Goal: Contribute content: Contribute content

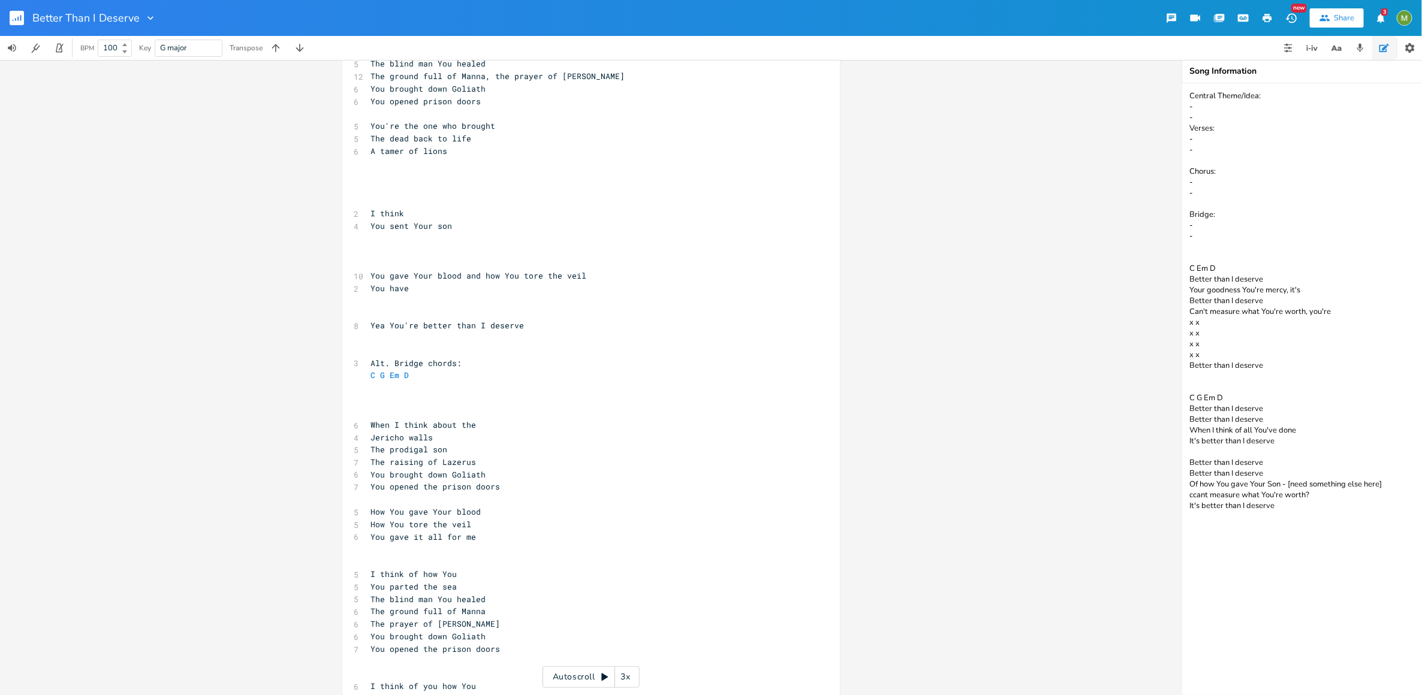
scroll to position [1121, 0]
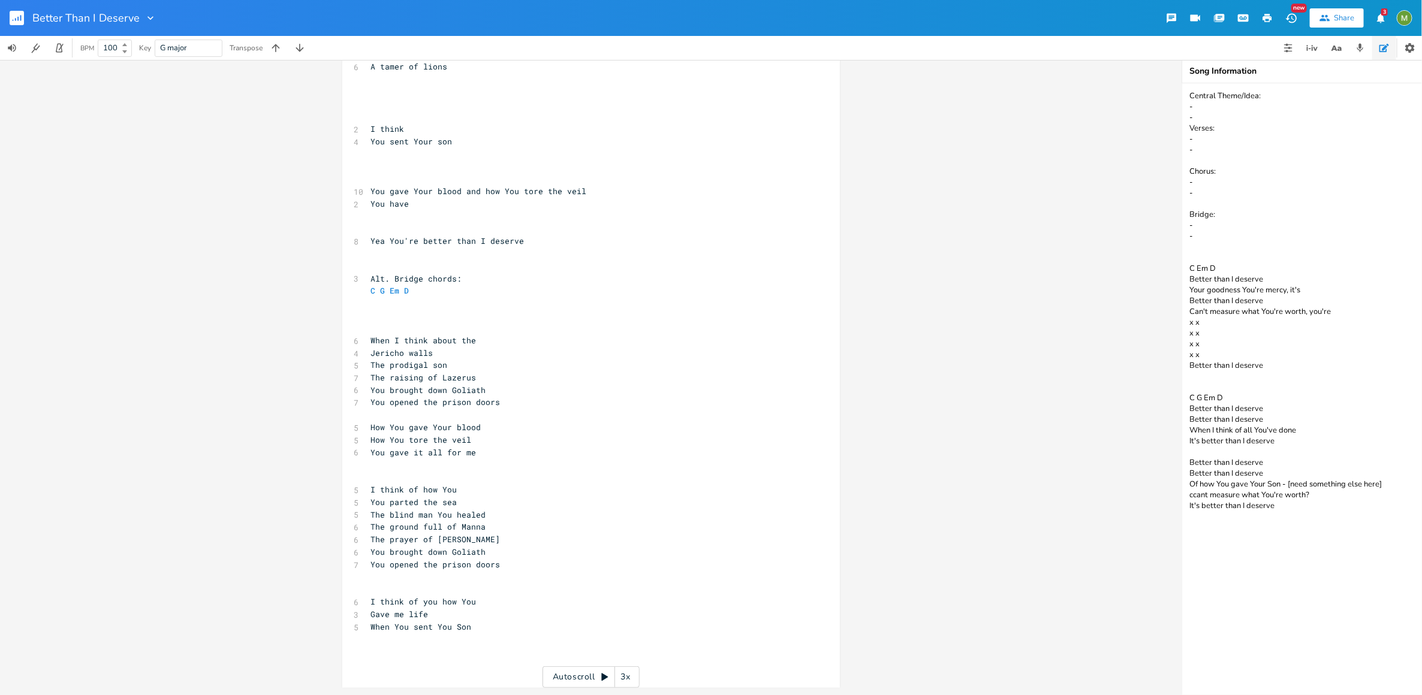
click at [503, 380] on pre "The raising of Lazerus" at bounding box center [585, 378] width 433 height 13
click at [493, 376] on pre "The raising of Lazerus" at bounding box center [585, 378] width 433 height 13
click at [493, 584] on pre "​" at bounding box center [585, 590] width 433 height 13
click at [505, 565] on pre "You opened the prison doors" at bounding box center [585, 565] width 433 height 13
click at [527, 582] on pre "​" at bounding box center [585, 578] width 433 height 13
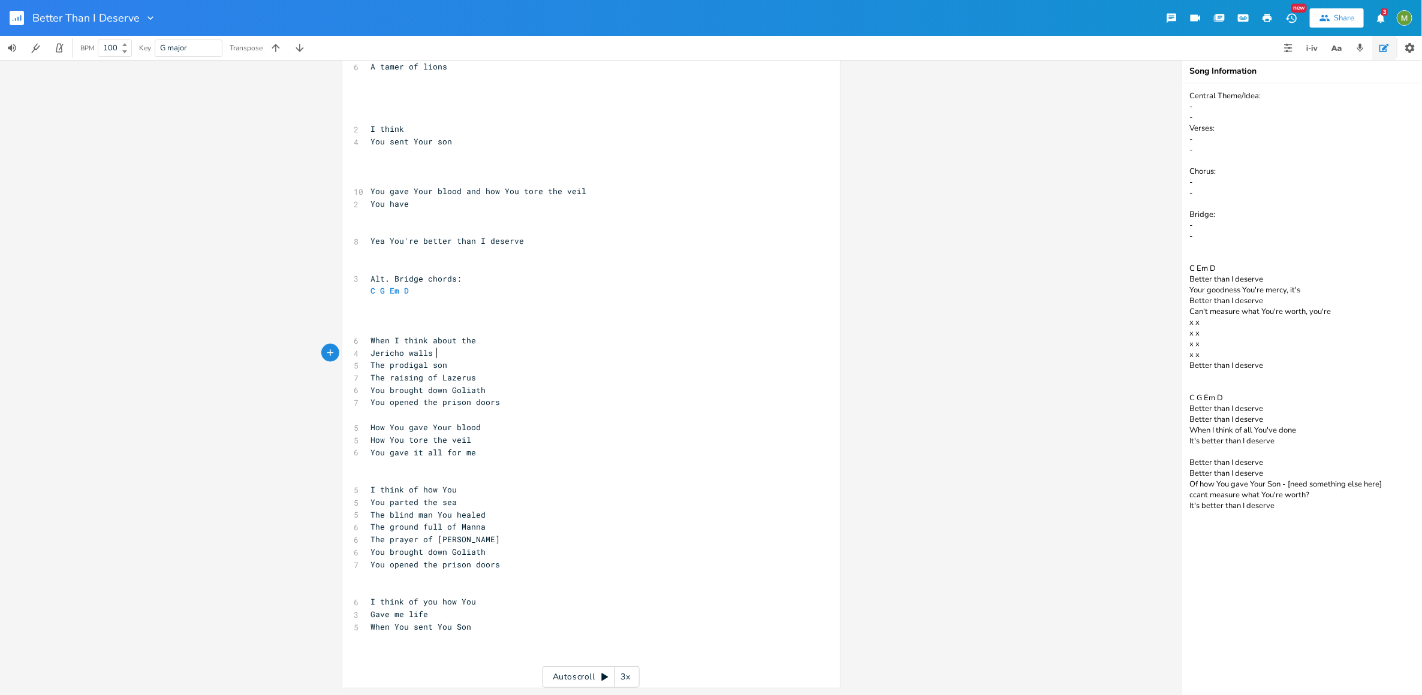
click at [453, 354] on pre "Jericho walls" at bounding box center [585, 353] width 433 height 13
click at [454, 366] on pre "The prodigal son" at bounding box center [585, 366] width 433 height 13
click at [458, 357] on pre "Jericho walls" at bounding box center [585, 353] width 433 height 13
type textarea "The prodigal son"
drag, startPoint x: 369, startPoint y: 365, endPoint x: 471, endPoint y: 369, distance: 102.0
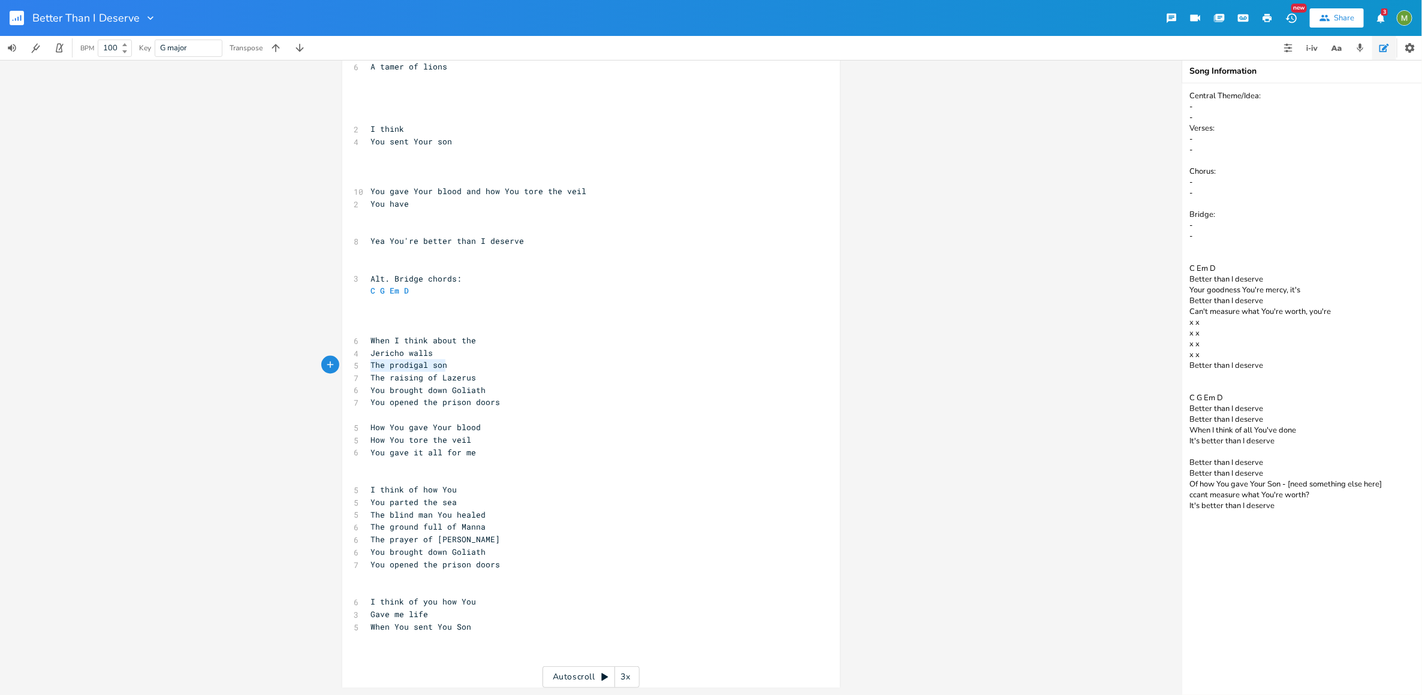
click at [471, 369] on pre "The prodigal son" at bounding box center [585, 366] width 433 height 13
click at [477, 375] on pre "The raising of Lazerus" at bounding box center [585, 378] width 433 height 13
type textarea "The prodigal son"
drag, startPoint x: 453, startPoint y: 367, endPoint x: 305, endPoint y: 367, distance: 147.5
click at [305, 367] on div "C E A D G B E Previous 1 of 24 Next Play G E A D G B E Previous 1 of 21 Next Pl…" at bounding box center [590, 377] width 1181 height 635
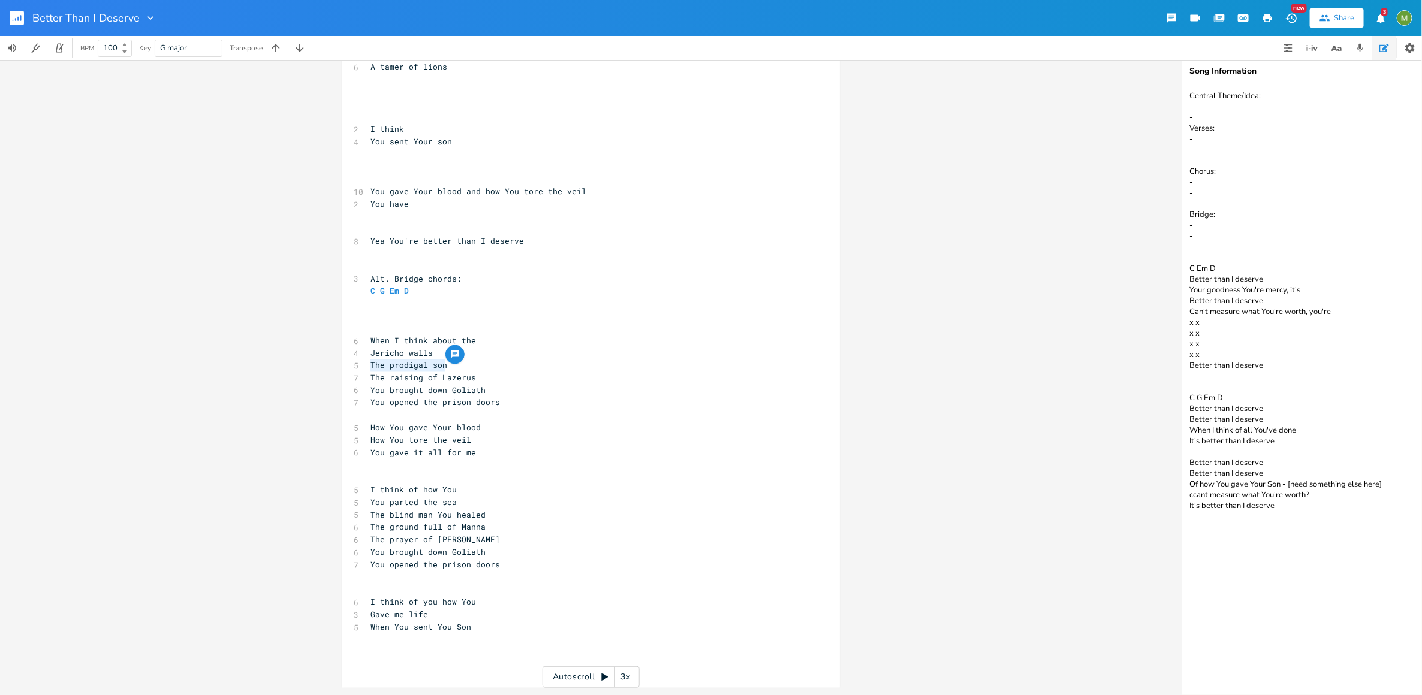
click at [486, 379] on pre "The raising of Lazerus" at bounding box center [585, 378] width 433 height 13
click at [487, 391] on pre "You brought down Goliath" at bounding box center [585, 391] width 433 height 13
type textarea "You opened the prison doors"
drag, startPoint x: 506, startPoint y: 402, endPoint x: 345, endPoint y: 398, distance: 160.7
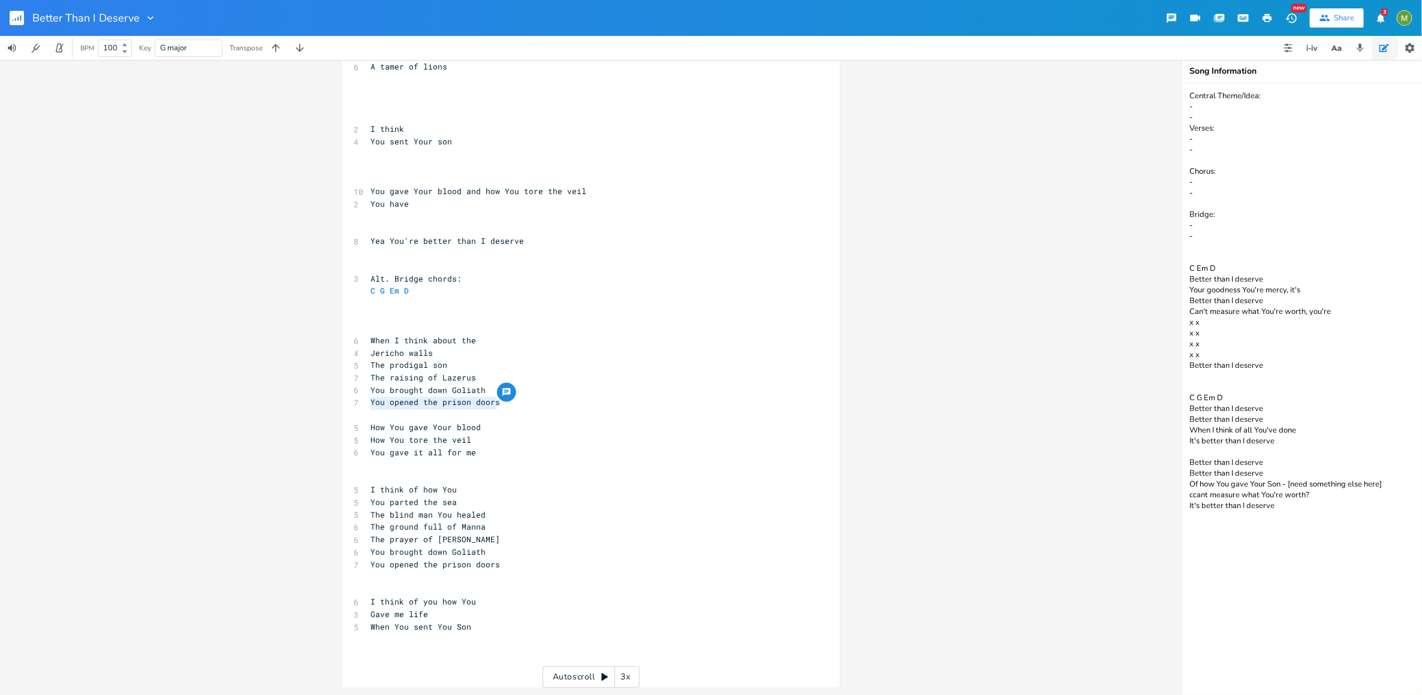
click at [410, 370] on span "The prodigal son" at bounding box center [409, 365] width 77 height 11
type textarea "You brought down Goliath You opened the prison doors"
drag, startPoint x: 515, startPoint y: 406, endPoint x: 364, endPoint y: 396, distance: 151.4
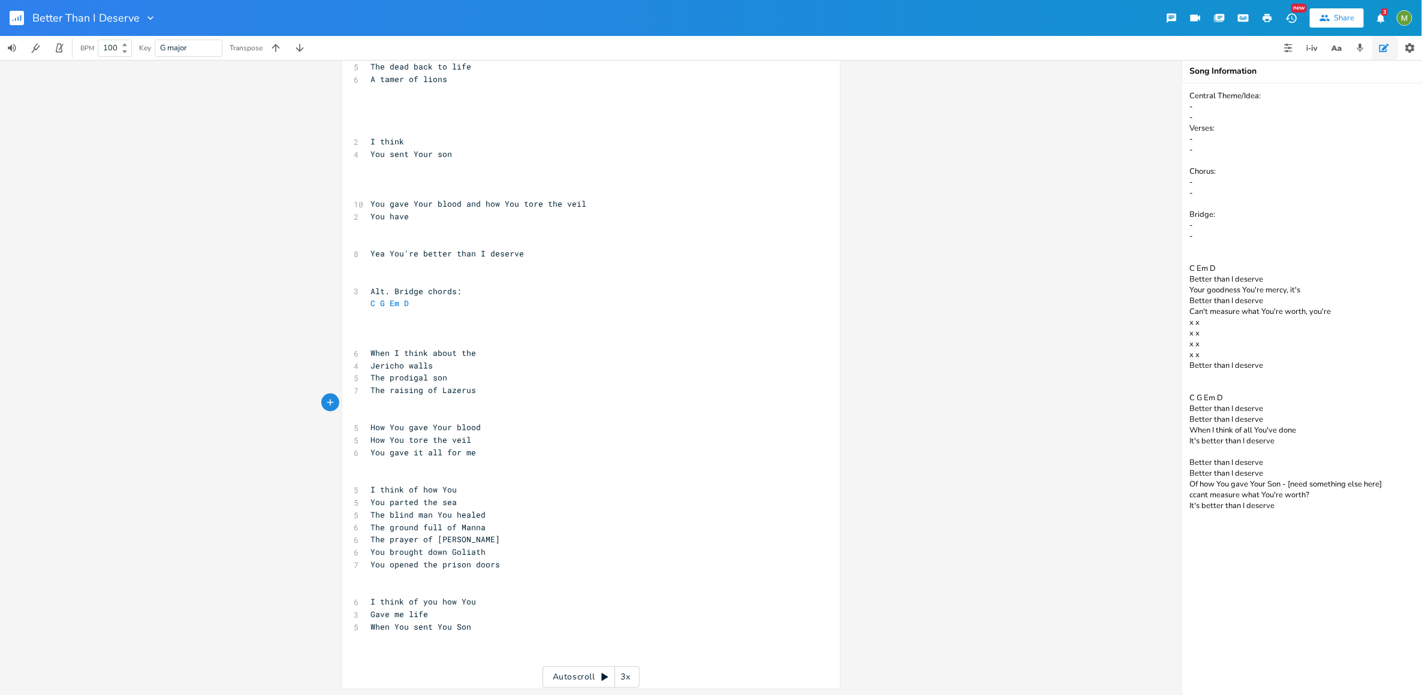
scroll to position [1096, 0]
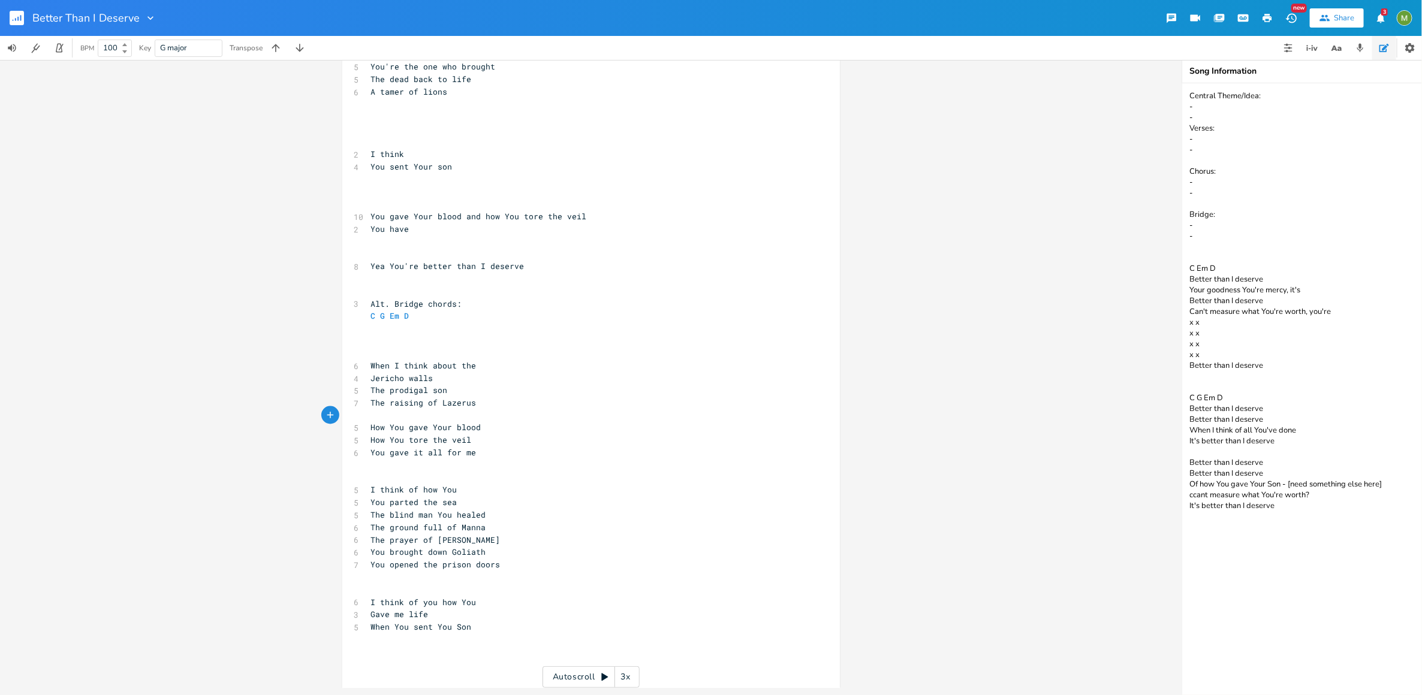
click at [491, 403] on pre "The raising of Lazerus" at bounding box center [585, 403] width 433 height 13
click at [434, 417] on pre "​" at bounding box center [585, 416] width 433 height 13
click at [469, 367] on span "When I think about the" at bounding box center [423, 365] width 105 height 11
type textarea "ose"
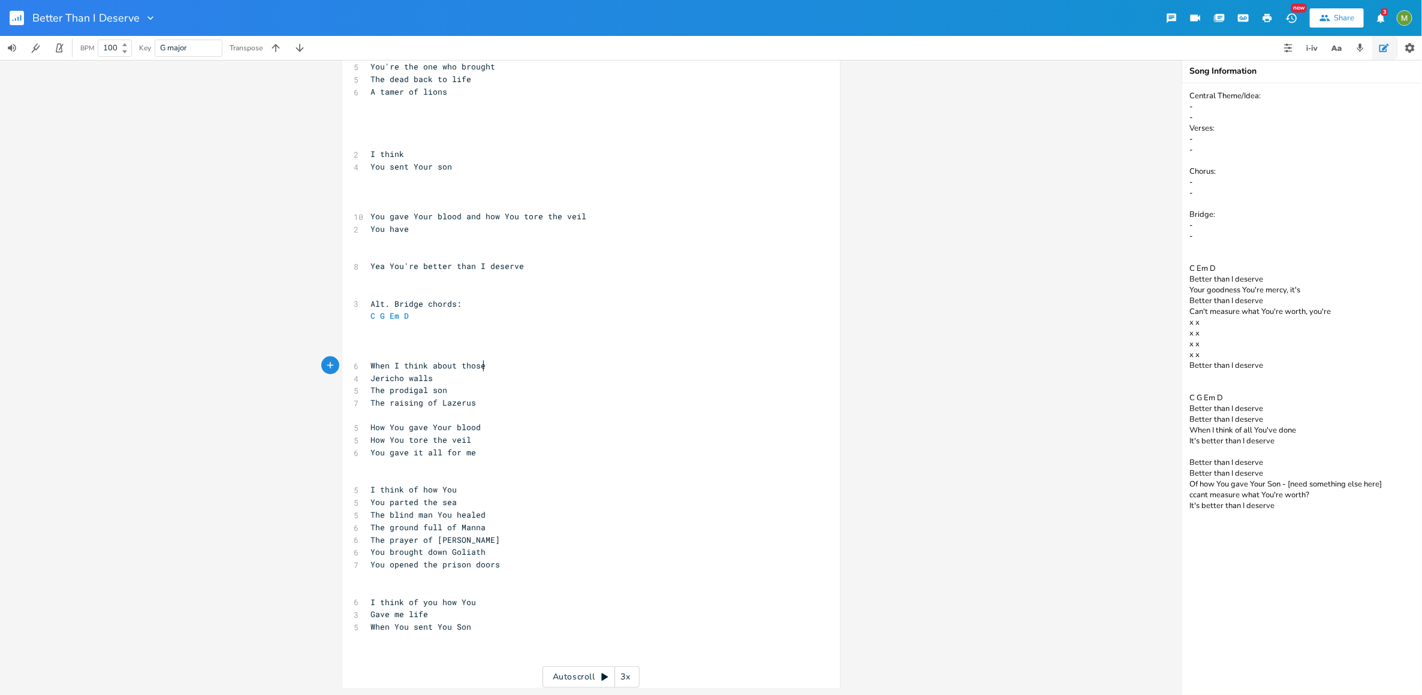
click at [484, 389] on pre "The prodigal son" at bounding box center [585, 391] width 433 height 13
type textarea "The prodigal son"
drag, startPoint x: 459, startPoint y: 391, endPoint x: 365, endPoint y: 391, distance: 94.1
click at [369, 391] on pre "The prodigal son" at bounding box center [585, 391] width 433 height 13
click at [486, 397] on pre "The raising of Lazerus" at bounding box center [585, 403] width 433 height 13
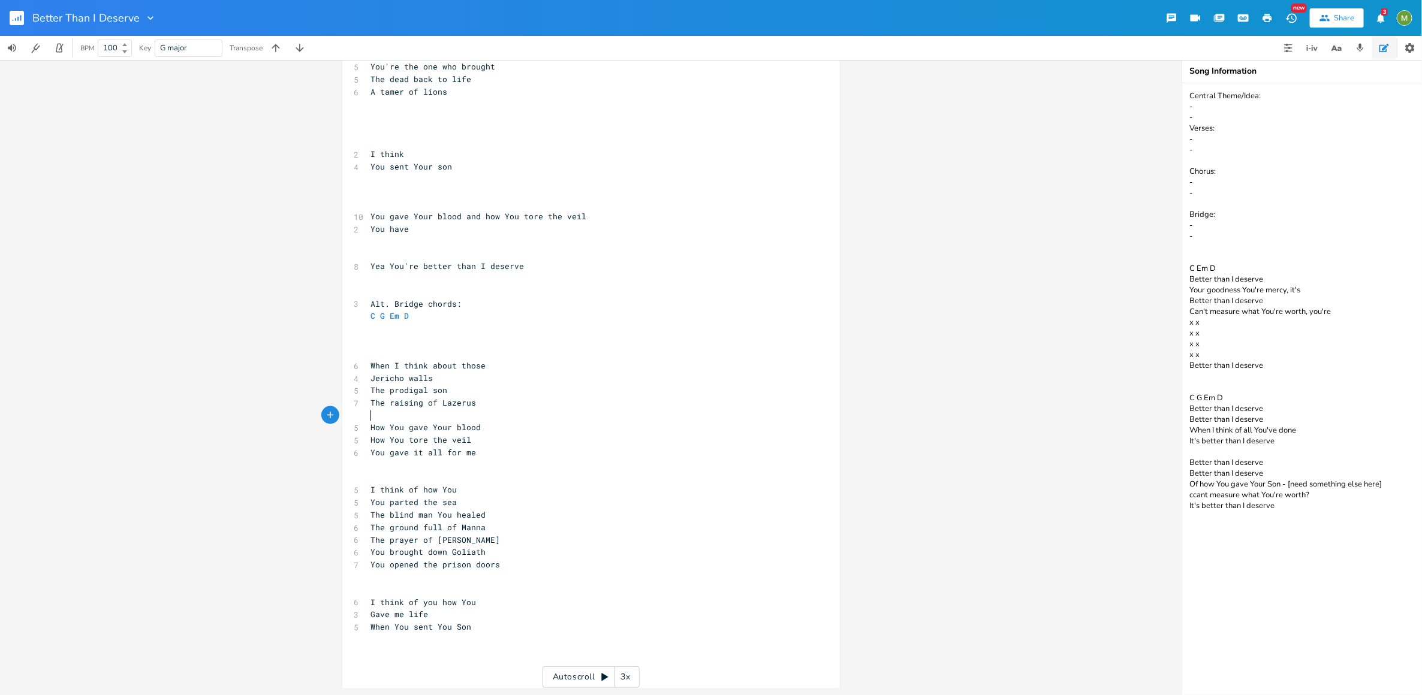
click at [466, 412] on pre "​" at bounding box center [585, 416] width 433 height 13
drag, startPoint x: 466, startPoint y: 394, endPoint x: 367, endPoint y: 389, distance: 99.0
click at [369, 389] on pre "The prodigal son" at bounding box center [585, 391] width 433 height 13
type textarea "The prodigal son"
click at [486, 391] on pre "The prodigal son" at bounding box center [585, 391] width 433 height 13
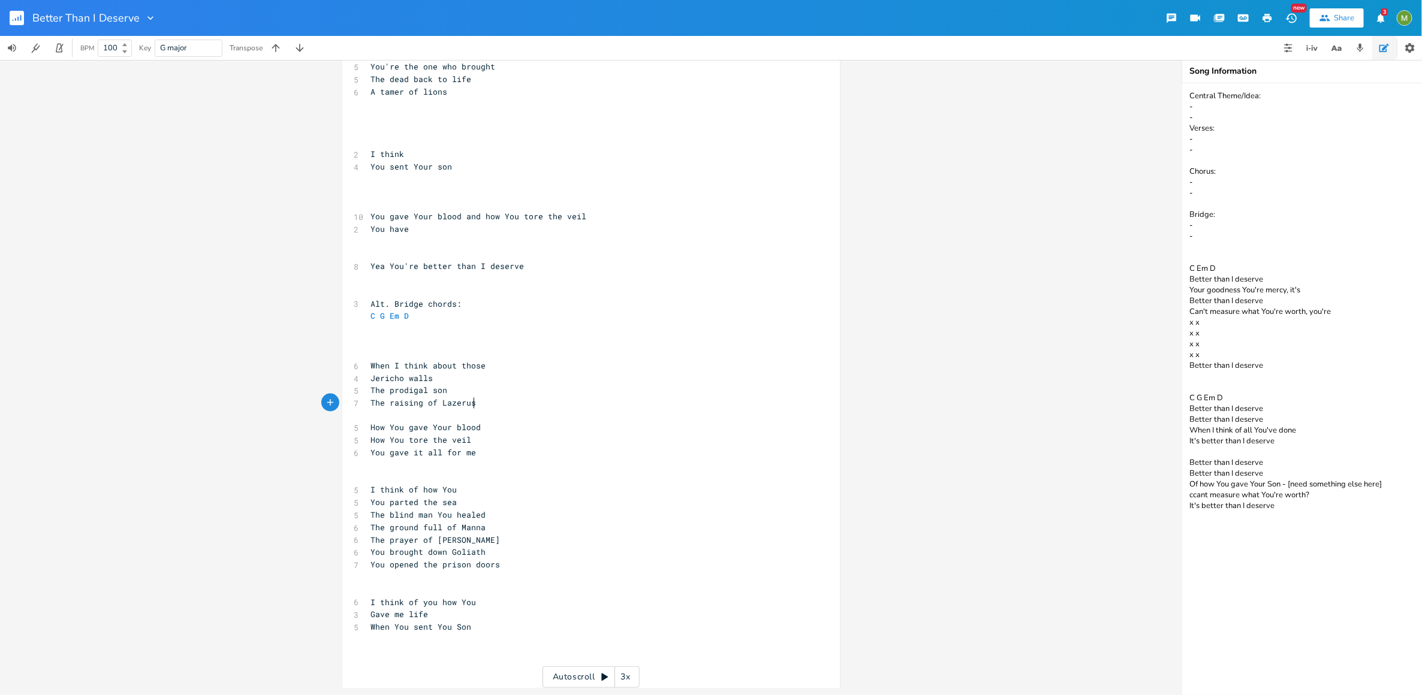
click at [493, 405] on pre "The raising of Lazerus" at bounding box center [585, 403] width 433 height 13
type textarea "of Lazerus"
type textarea "The raising of Lazerus"
drag, startPoint x: 504, startPoint y: 407, endPoint x: 369, endPoint y: 403, distance: 135.5
click at [369, 403] on pre "The raising of Lazerus" at bounding box center [585, 403] width 433 height 13
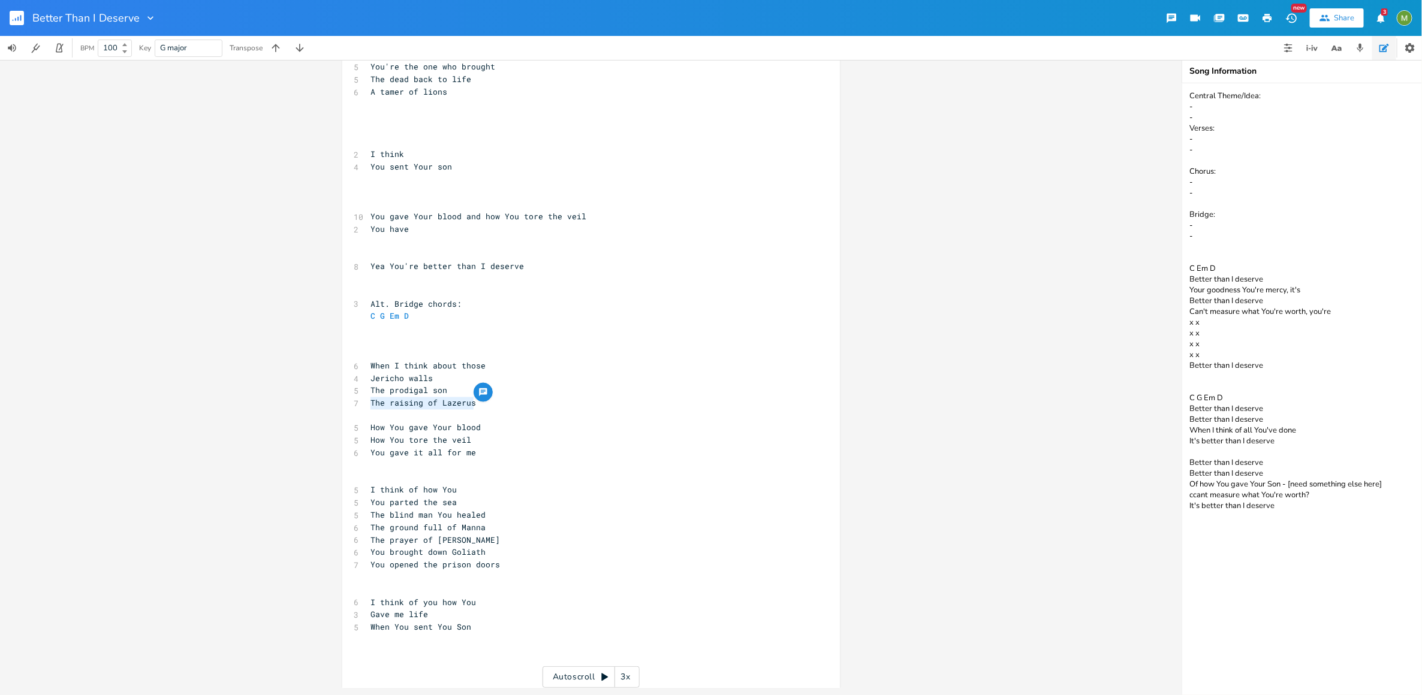
click at [469, 410] on pre "​" at bounding box center [585, 416] width 433 height 13
click at [456, 390] on pre "The prodigal son" at bounding box center [585, 391] width 433 height 13
click at [478, 416] on pre "​" at bounding box center [585, 416] width 433 height 13
click at [455, 396] on pre "The prodigal son" at bounding box center [585, 391] width 433 height 13
click at [459, 411] on pre "​" at bounding box center [585, 416] width 433 height 13
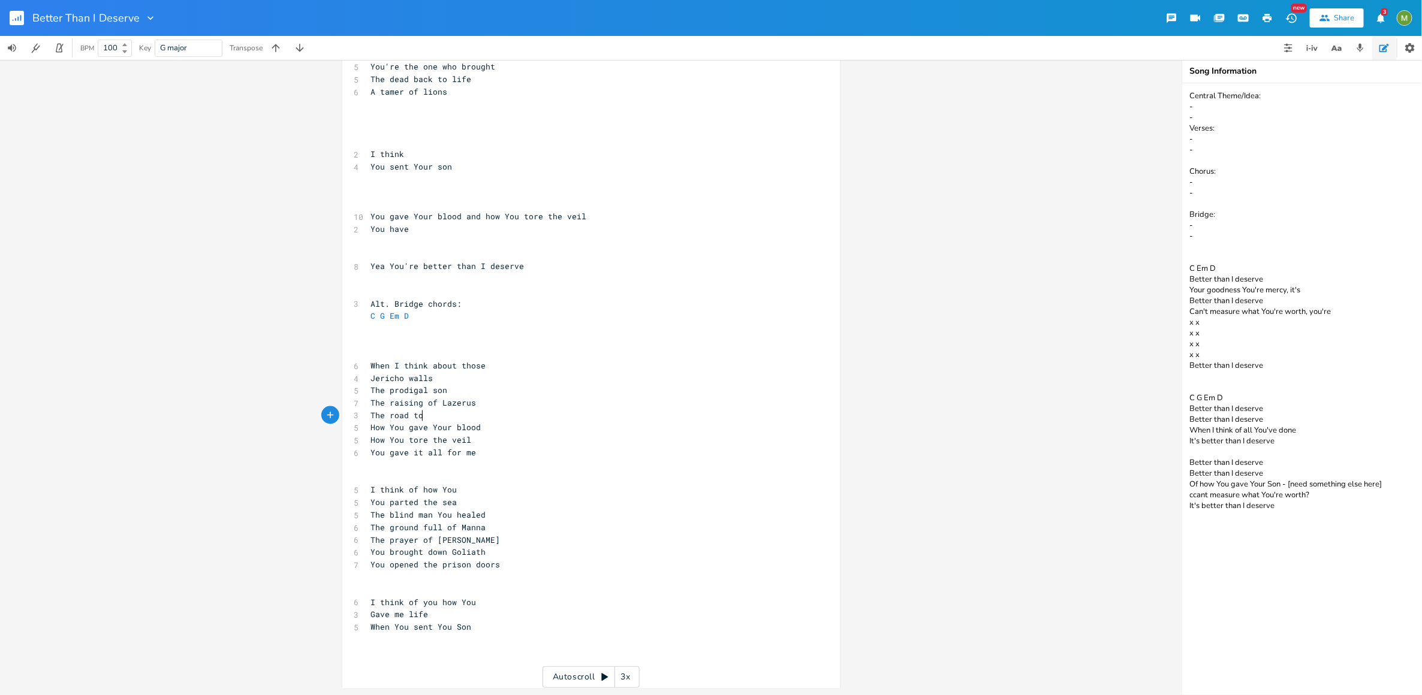
scroll to position [0, 42]
type textarea "The road to [GEOGRAPHIC_DATA]"
click at [480, 420] on pre "The road to [GEOGRAPHIC_DATA]" at bounding box center [585, 416] width 433 height 13
click at [493, 430] on pre "How You gave Your blood" at bounding box center [585, 428] width 433 height 13
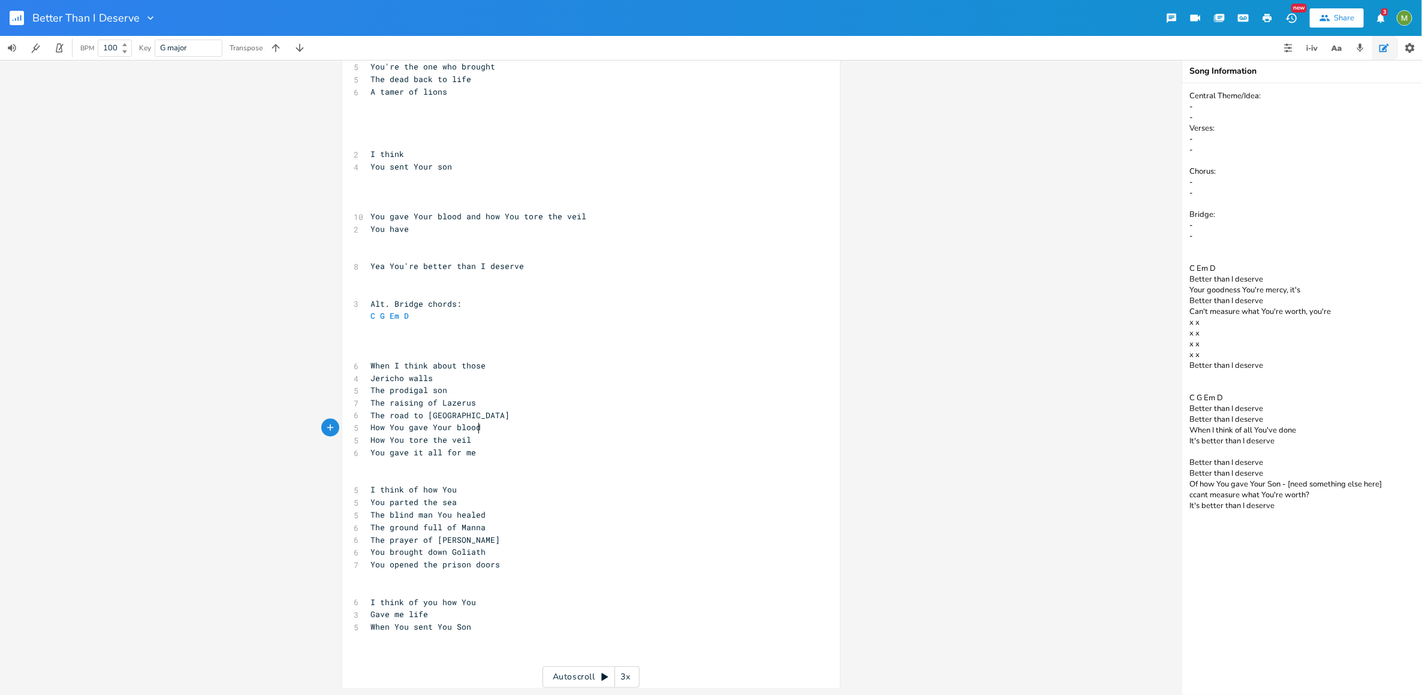
click at [494, 447] on pre "You gave it all for me" at bounding box center [585, 453] width 433 height 13
click at [495, 453] on pre "You gave it all for me" at bounding box center [585, 453] width 433 height 13
click at [409, 348] on pre "​" at bounding box center [585, 354] width 433 height 13
type textarea "he road"
drag, startPoint x: 409, startPoint y: 416, endPoint x: 370, endPoint y: 417, distance: 39.0
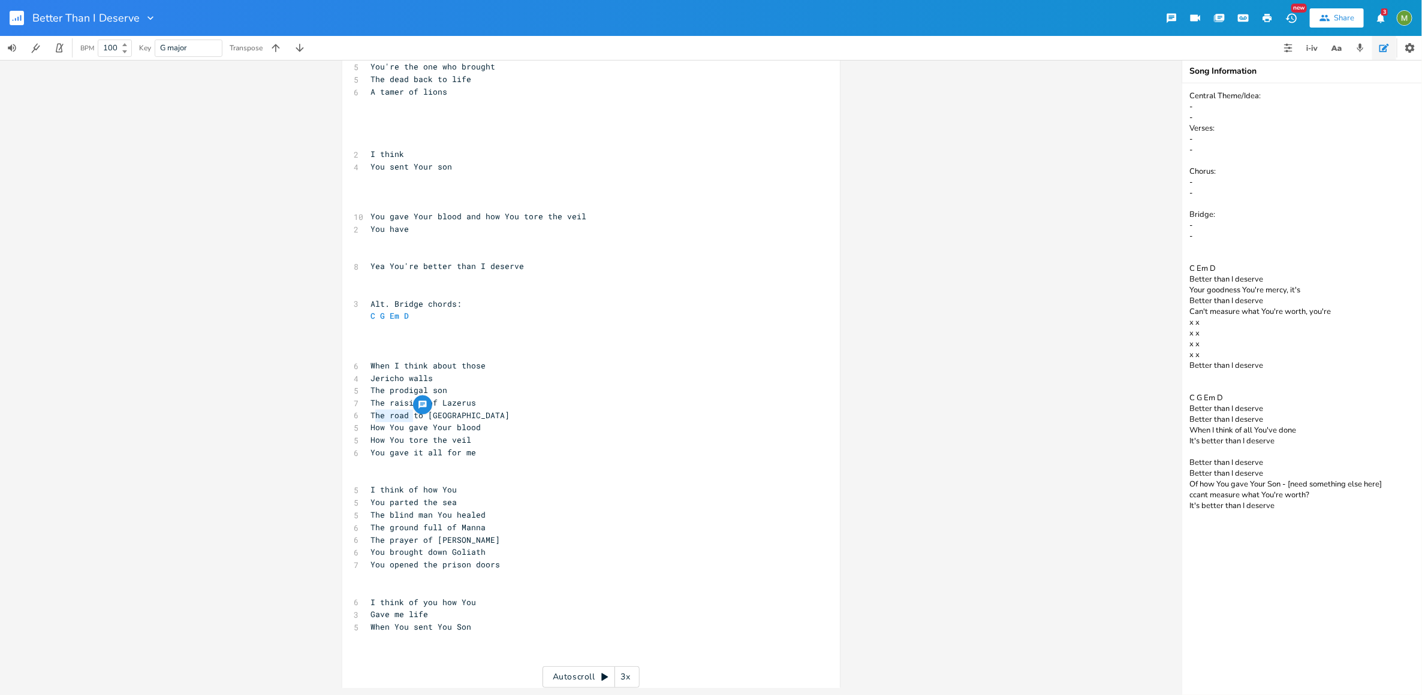
click at [371, 417] on span "The road to [GEOGRAPHIC_DATA]" at bounding box center [440, 416] width 139 height 11
click at [433, 424] on span "How You gave Your blood" at bounding box center [426, 428] width 110 height 11
click at [474, 416] on pre "The road to [GEOGRAPHIC_DATA]" at bounding box center [585, 416] width 433 height 13
drag, startPoint x: 367, startPoint y: 414, endPoint x: 417, endPoint y: 415, distance: 50.4
click at [417, 415] on pre "The road to [GEOGRAPHIC_DATA]" at bounding box center [585, 416] width 433 height 13
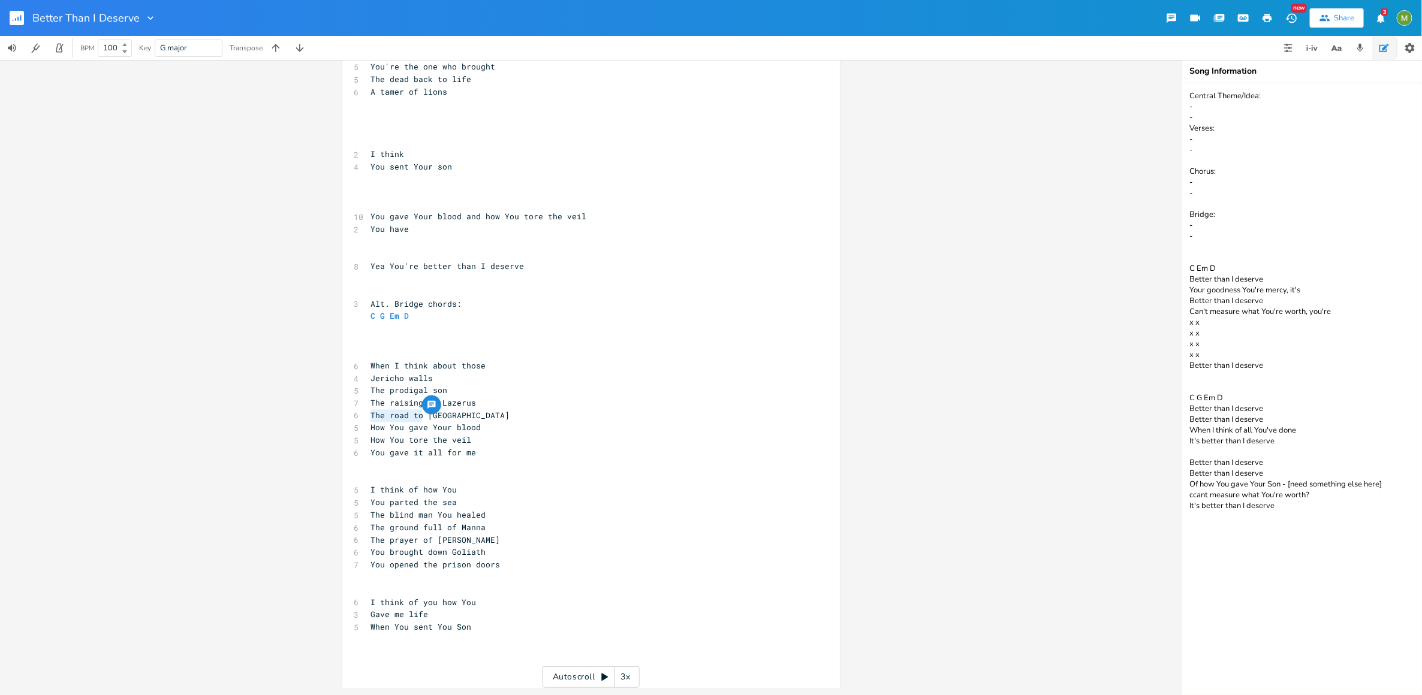
type textarea "The road to"
click at [393, 415] on span "The road to [GEOGRAPHIC_DATA]" at bounding box center [440, 416] width 139 height 11
type textarea "The road to"
drag, startPoint x: 367, startPoint y: 415, endPoint x: 421, endPoint y: 419, distance: 53.5
click at [421, 419] on span "The road to [GEOGRAPHIC_DATA]" at bounding box center [440, 416] width 139 height 11
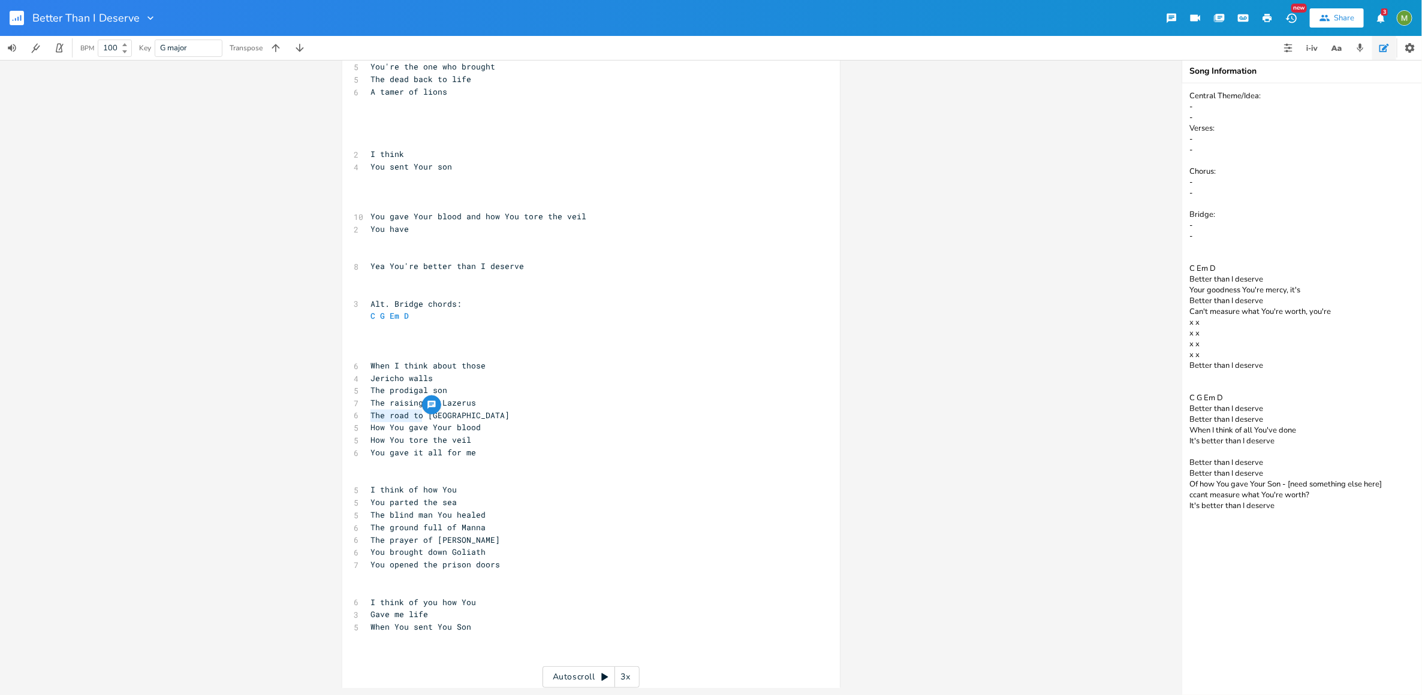
click at [507, 412] on pre "The road to [GEOGRAPHIC_DATA]" at bounding box center [585, 416] width 433 height 13
type textarea "he road to"
drag, startPoint x: 420, startPoint y: 413, endPoint x: 370, endPoint y: 414, distance: 50.4
click at [371, 414] on span "The road to [GEOGRAPHIC_DATA]" at bounding box center [440, 416] width 139 height 11
click at [472, 420] on pre "The road to [GEOGRAPHIC_DATA]" at bounding box center [585, 416] width 433 height 13
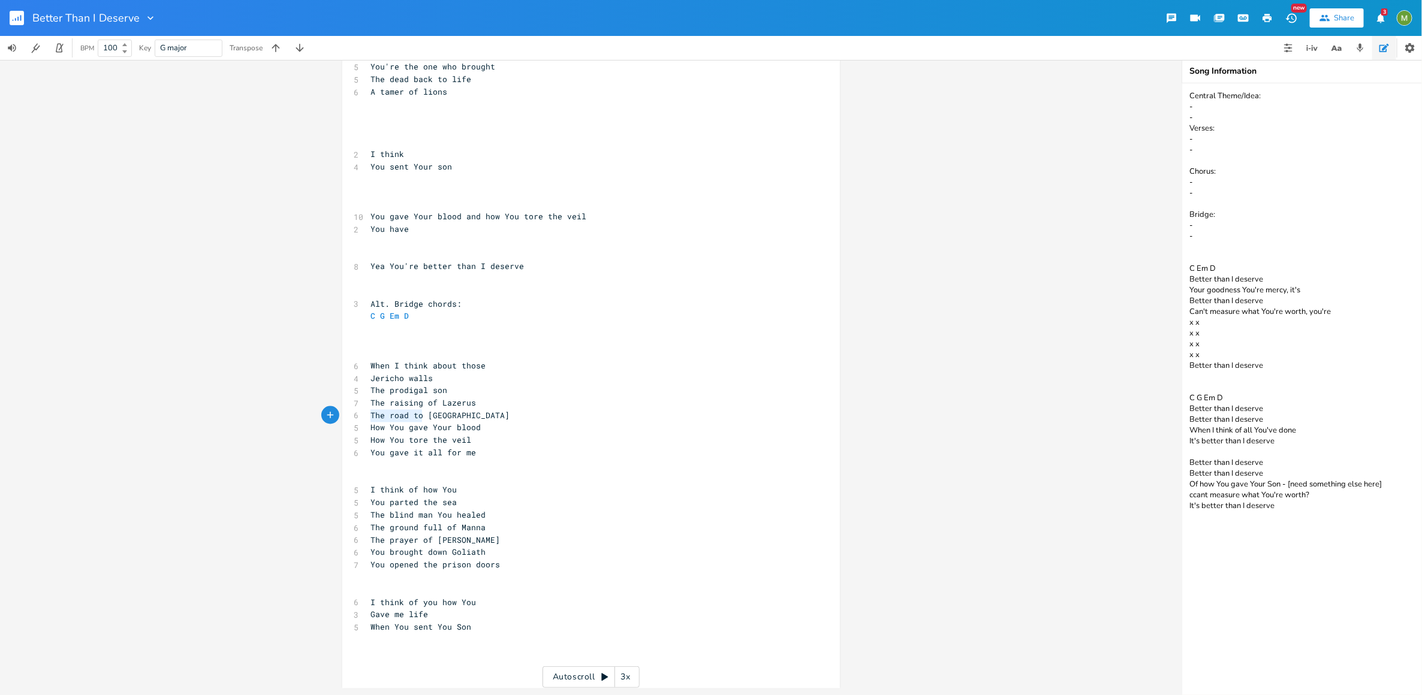
type textarea "The road to"
drag, startPoint x: 368, startPoint y: 412, endPoint x: 421, endPoint y: 415, distance: 53.5
click at [421, 415] on span "The road to [GEOGRAPHIC_DATA]" at bounding box center [440, 416] width 139 height 11
click at [457, 415] on span "The road to [GEOGRAPHIC_DATA]" at bounding box center [440, 416] width 139 height 11
click at [471, 415] on pre "The road to [GEOGRAPHIC_DATA]" at bounding box center [585, 416] width 433 height 13
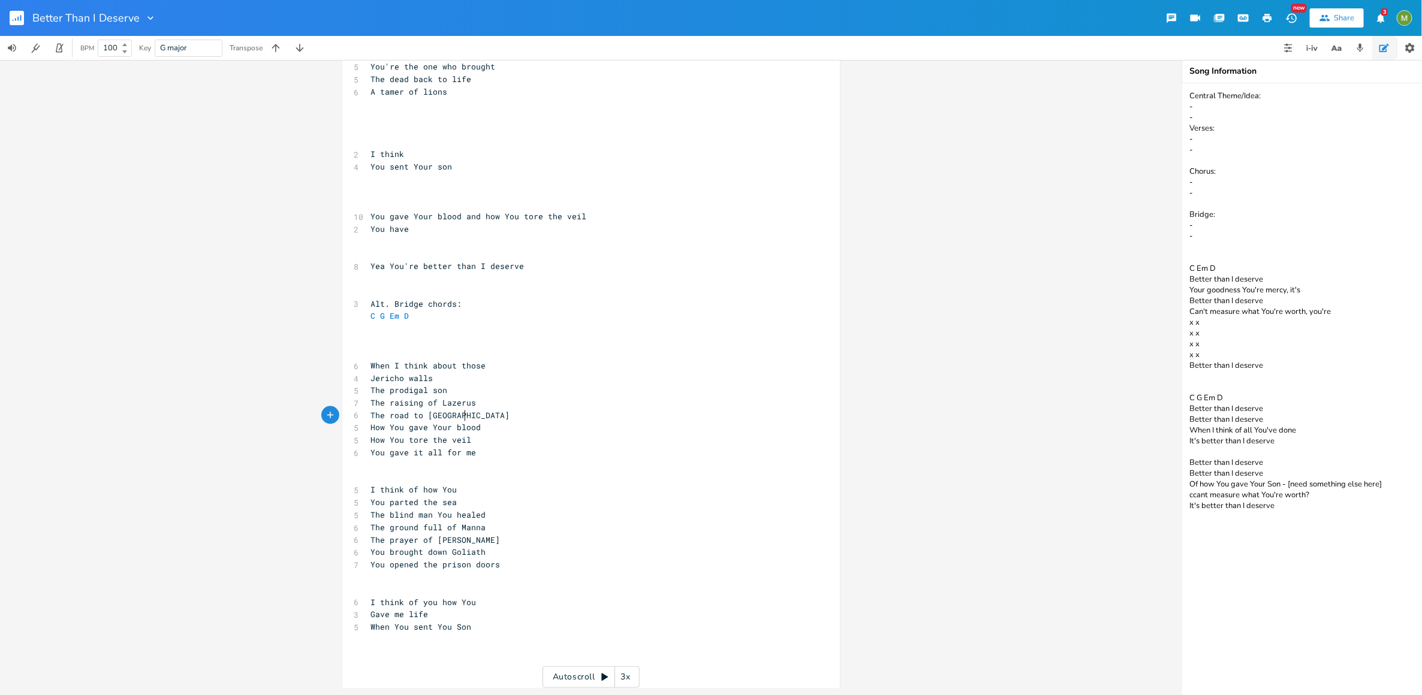
type textarea "The road to [GEOGRAPHIC_DATA]"
drag, startPoint x: 468, startPoint y: 415, endPoint x: 349, endPoint y: 417, distance: 118.1
click at [433, 585] on pre "​" at bounding box center [585, 590] width 433 height 13
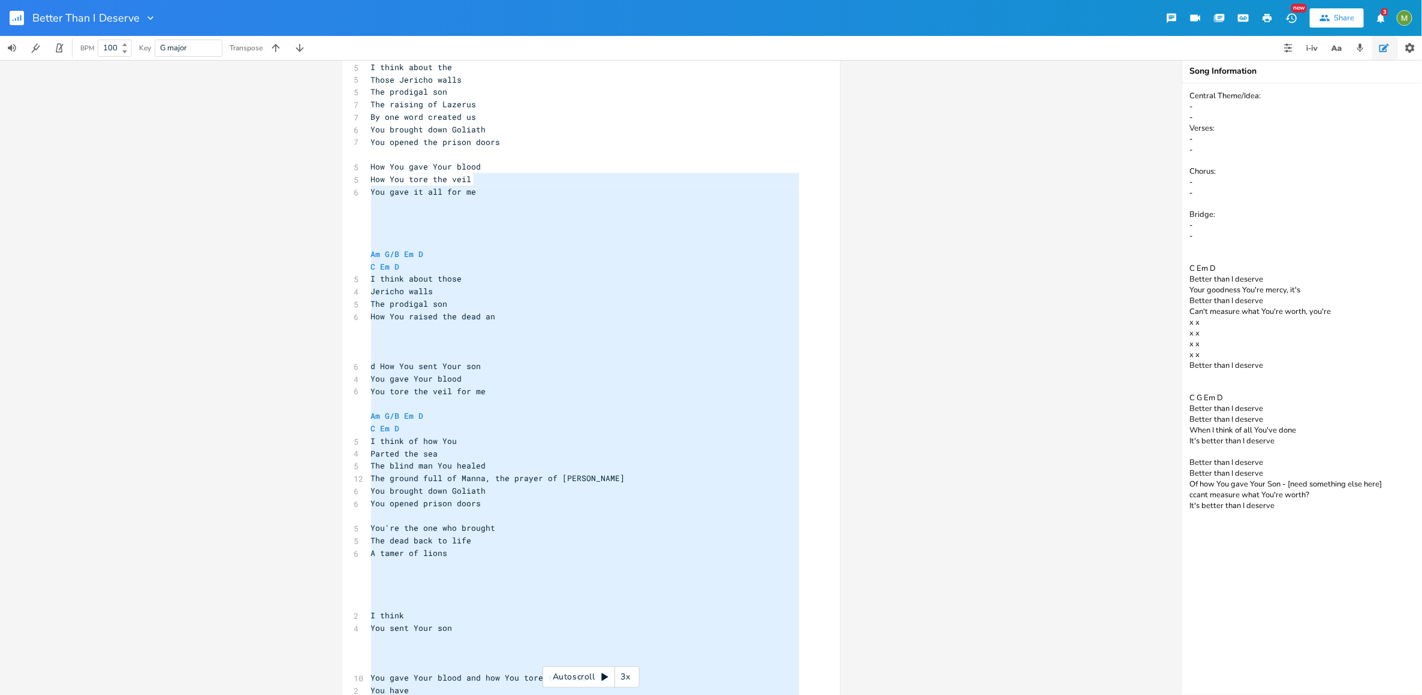
scroll to position [639, 0]
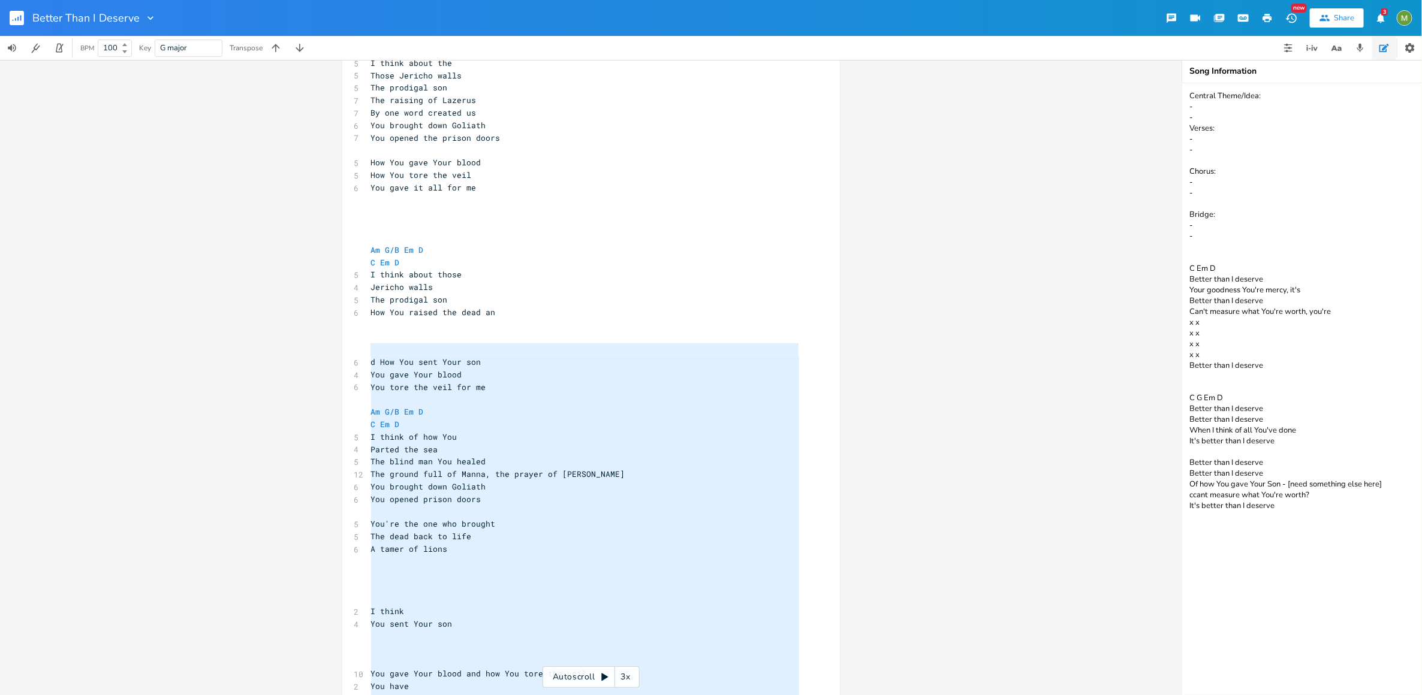
type textarea "d How You sent Your son You gave Your blood You tore the veil for me Am G/B Em …"
drag, startPoint x: 482, startPoint y: 485, endPoint x: 359, endPoint y: 331, distance: 197.0
click at [359, 331] on div "d How You sent Your son You gave Your blood You tore the veil for me Am G/B Em …" at bounding box center [590, 341] width 497 height 1609
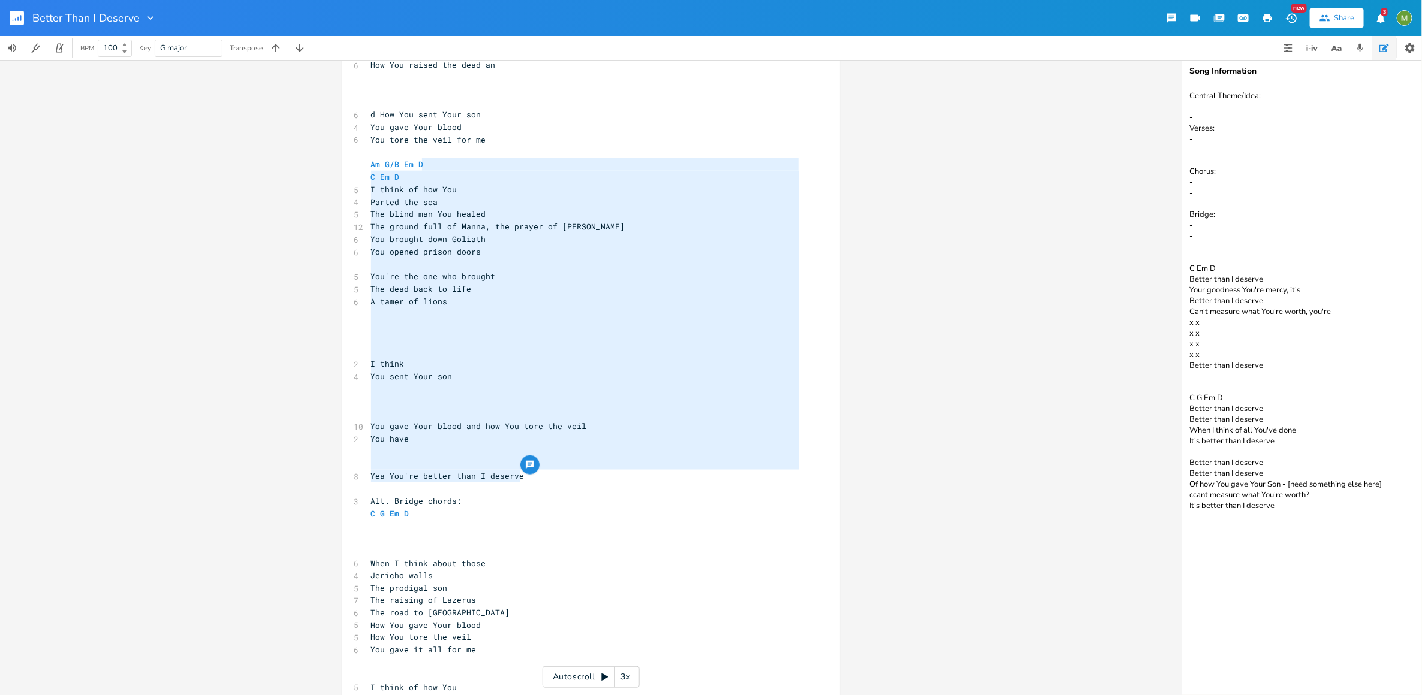
scroll to position [885, 0]
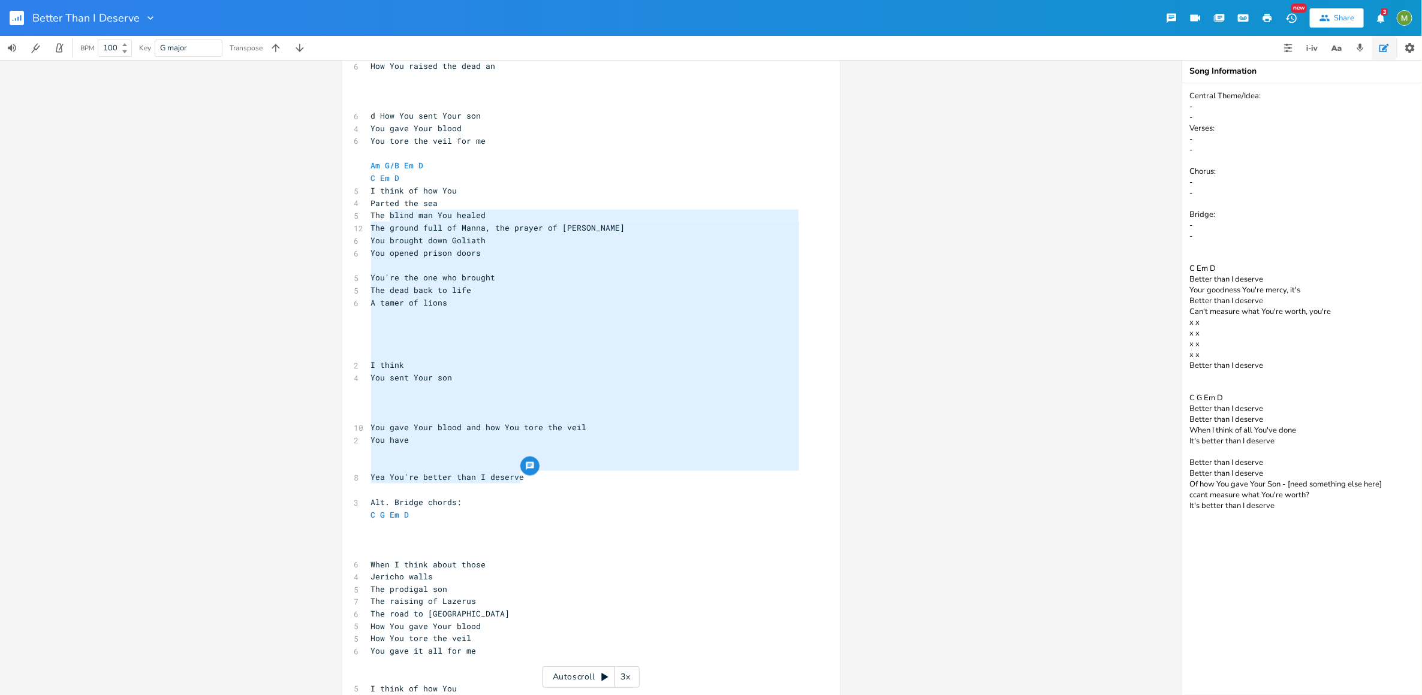
type textarea "Am G/B Em D C Em D I think of how You Parted the sea The blind man You healed T…"
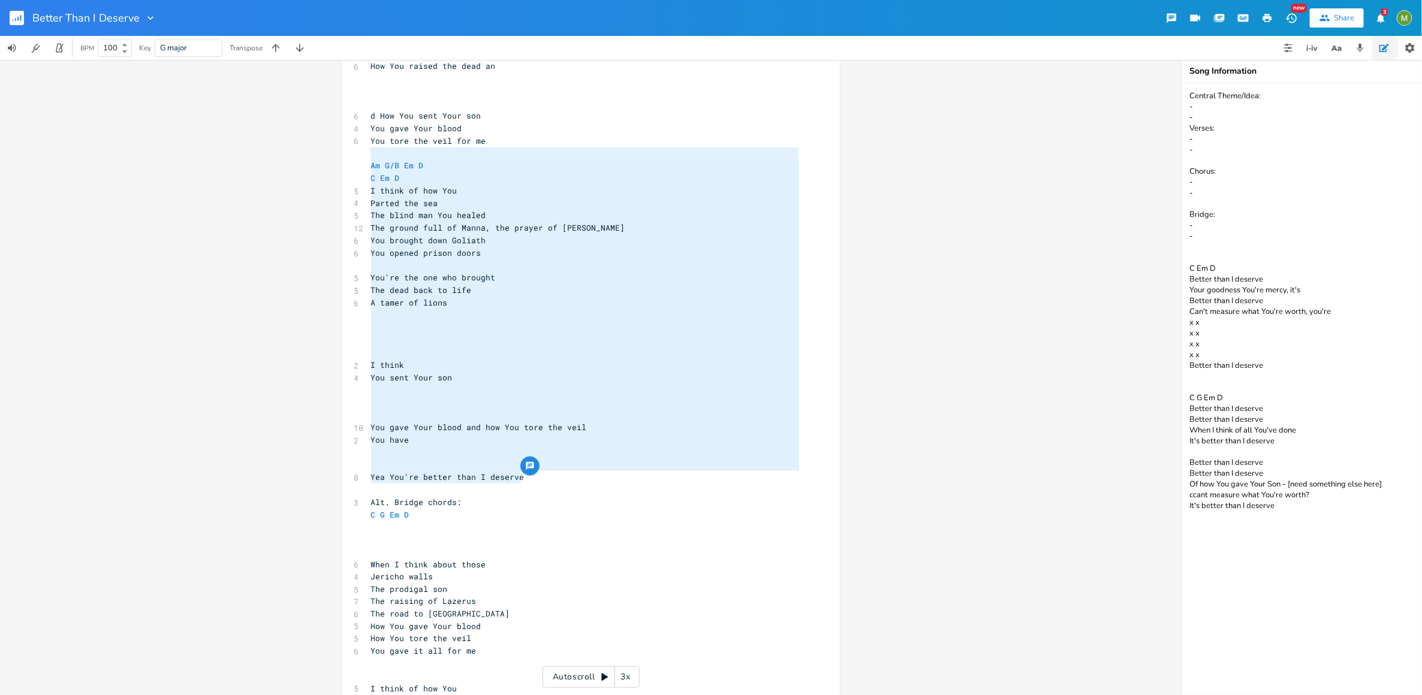
drag, startPoint x: 525, startPoint y: 308, endPoint x: 354, endPoint y: 152, distance: 231.6
click at [354, 152] on div "Am G/B Em D C Em D I think of how You Parted the sea The blind man You healed T…" at bounding box center [590, 88] width 497 height 1597
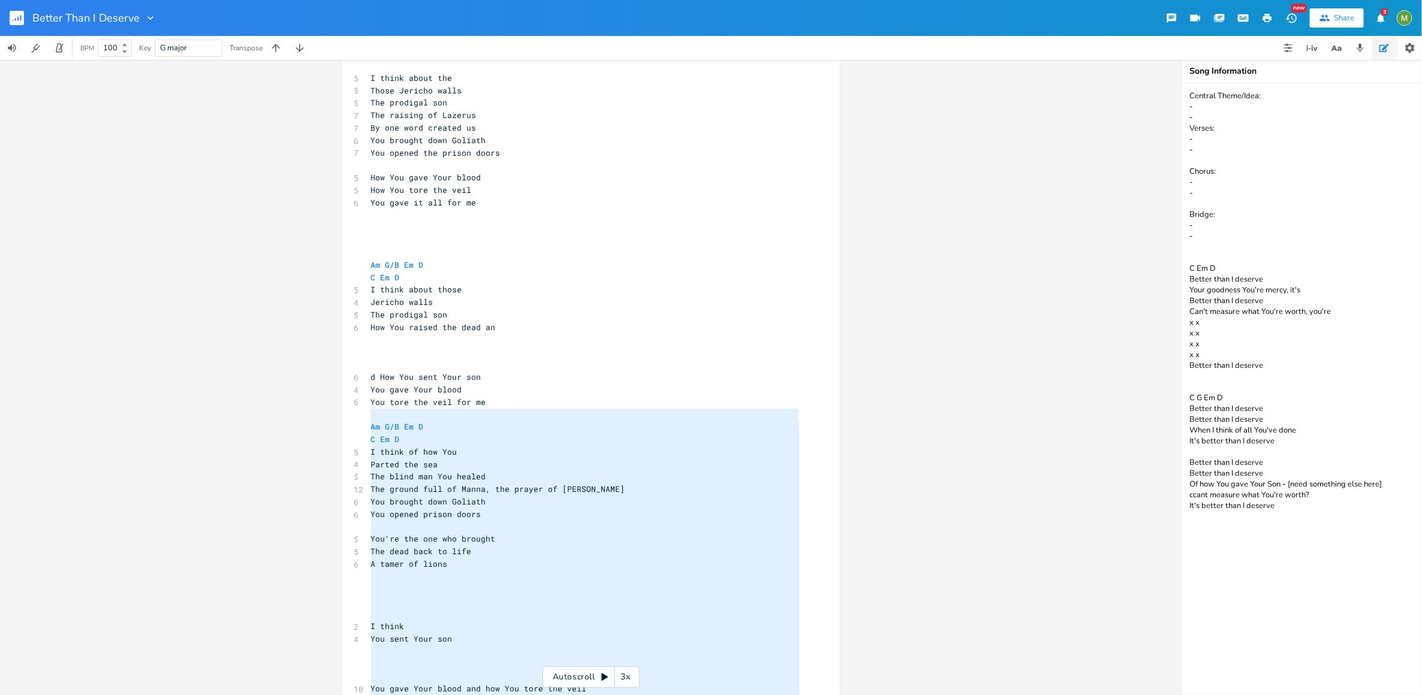
scroll to position [655, 0]
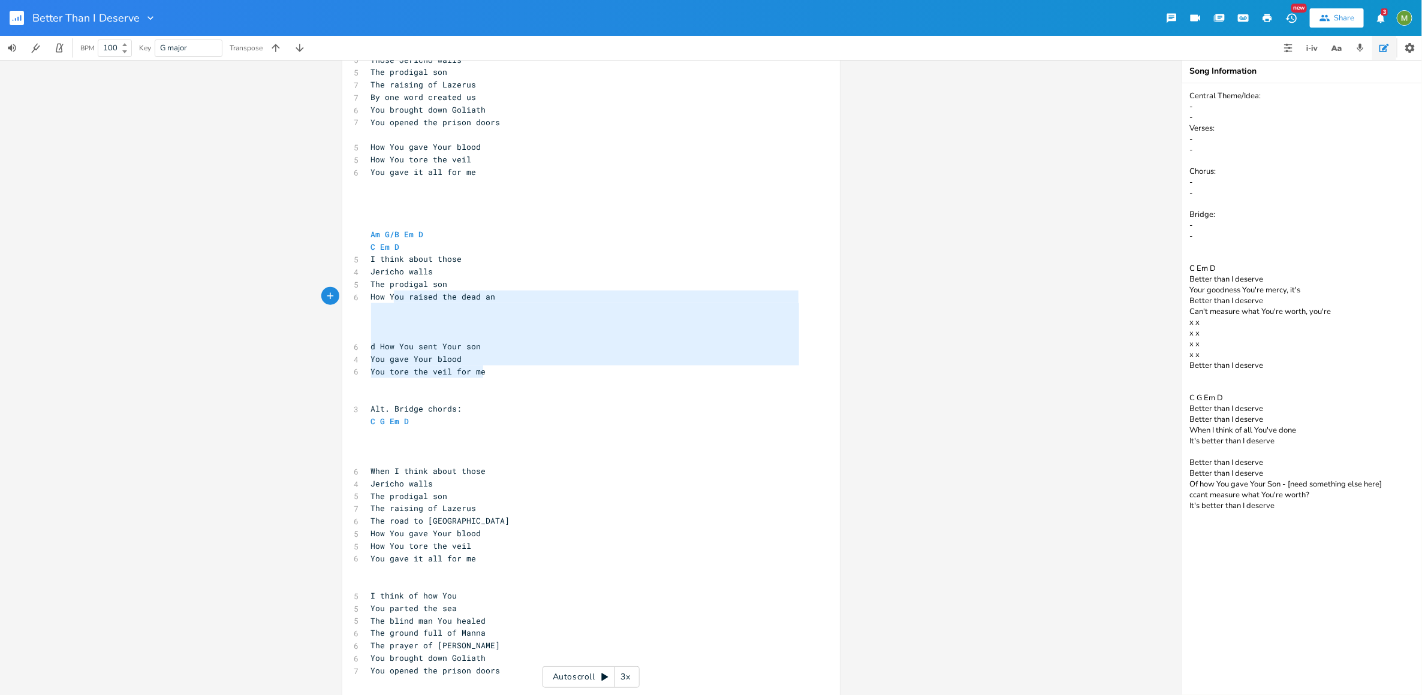
type textarea "I think about those Jericho walls The prodigal son How You raised the dead an d…"
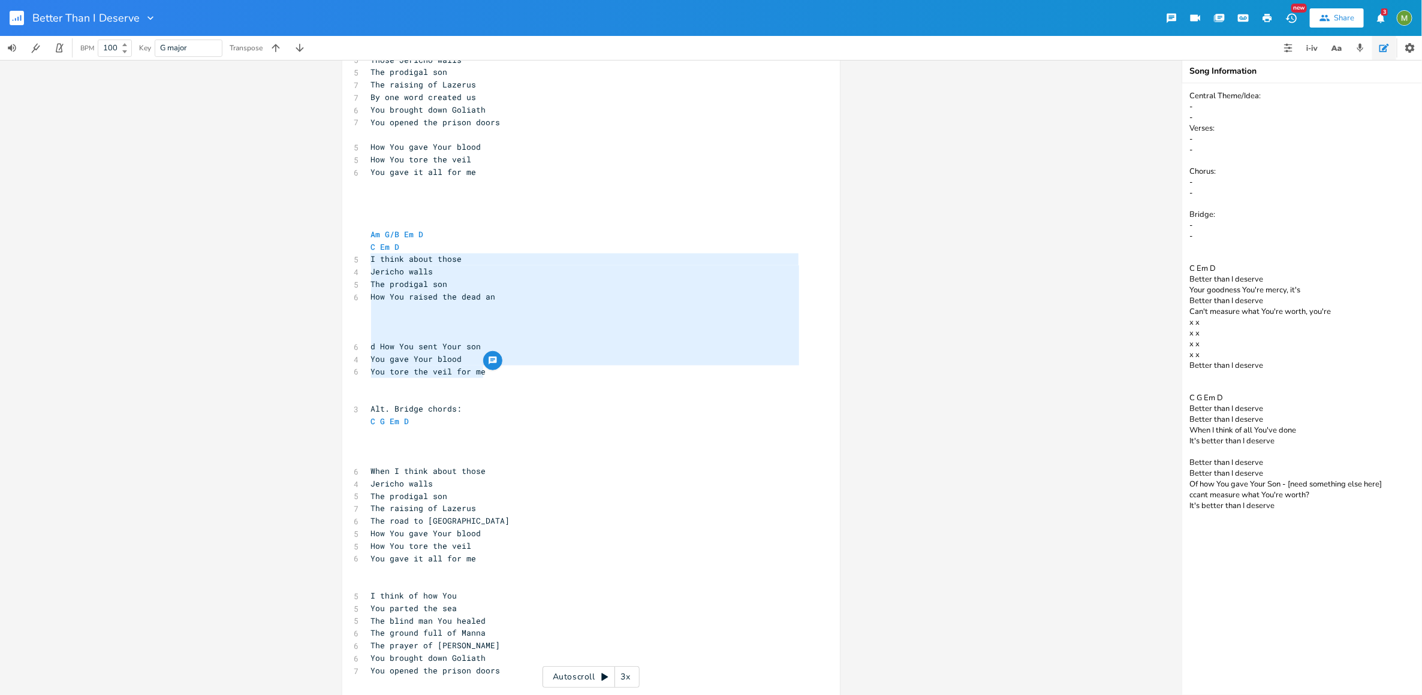
drag, startPoint x: 510, startPoint y: 370, endPoint x: 369, endPoint y: 264, distance: 176.8
click at [369, 264] on div "[Verse 1] C G 7 Time after time You've come through D Em D 11 I've seen Your mi…" at bounding box center [585, 160] width 433 height 1234
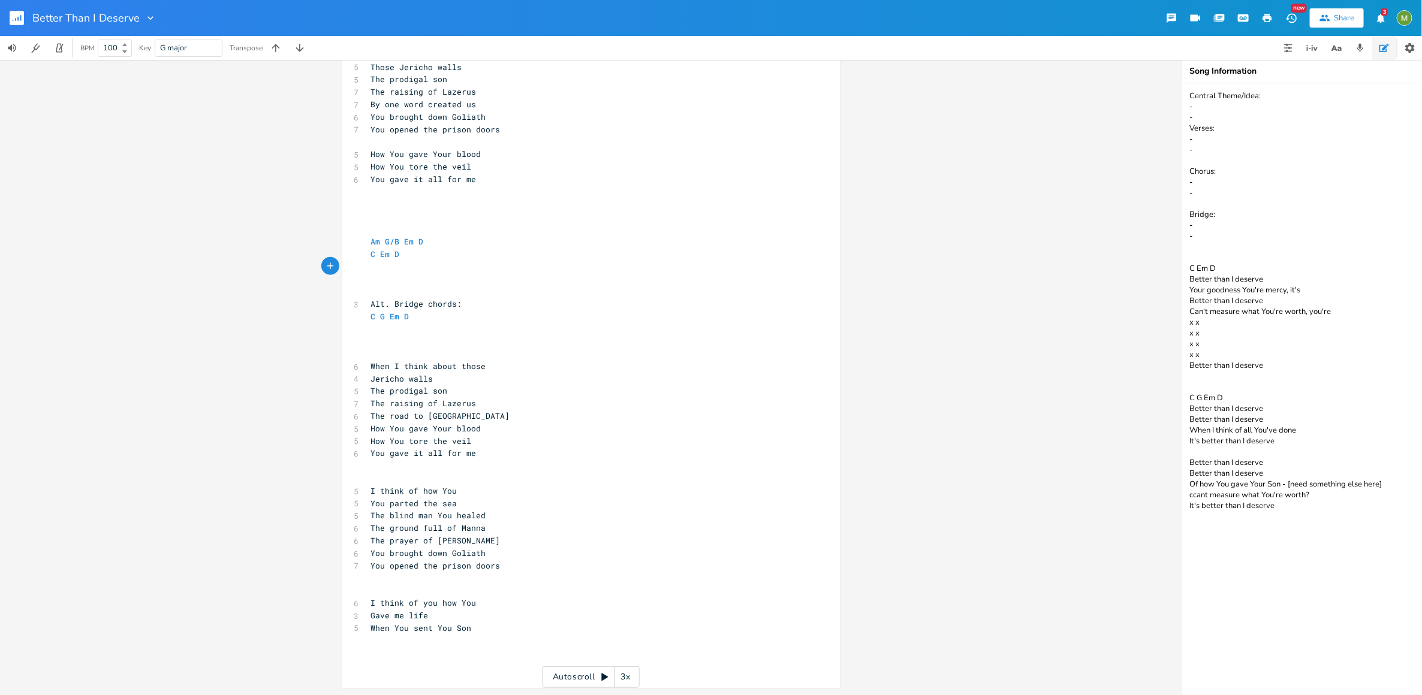
click at [396, 282] on pre "​" at bounding box center [585, 279] width 433 height 13
click at [442, 336] on pre "​" at bounding box center [585, 342] width 433 height 13
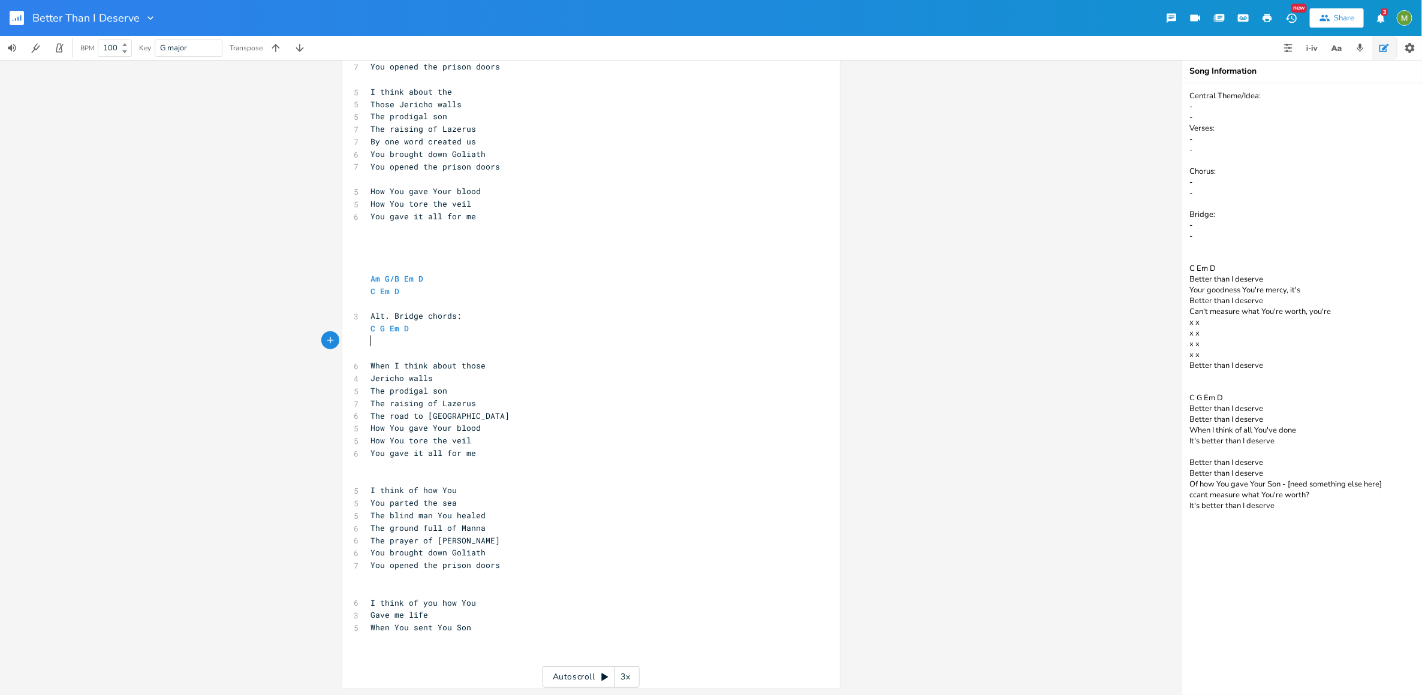
scroll to position [598, 0]
click at [455, 382] on pre "Jericho walls" at bounding box center [585, 378] width 433 height 13
click at [455, 391] on pre "The prodigal son" at bounding box center [585, 391] width 433 height 13
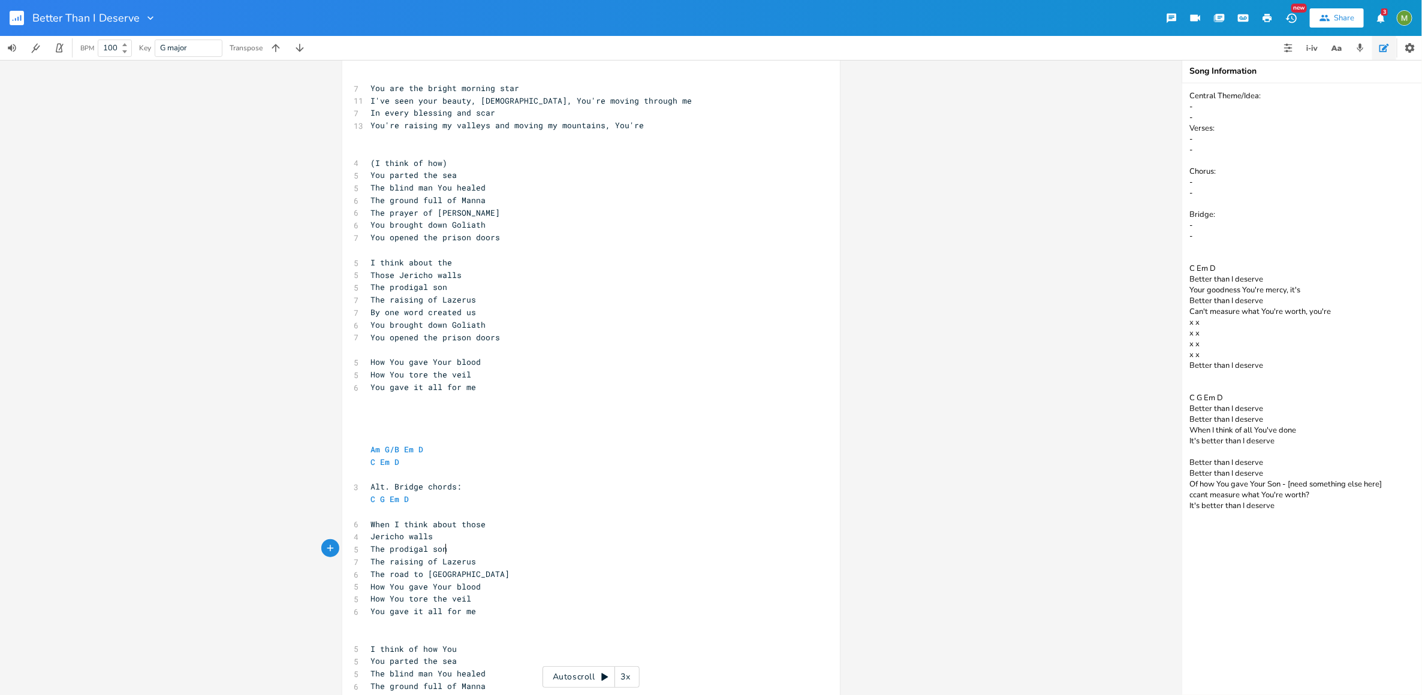
scroll to position [465, 0]
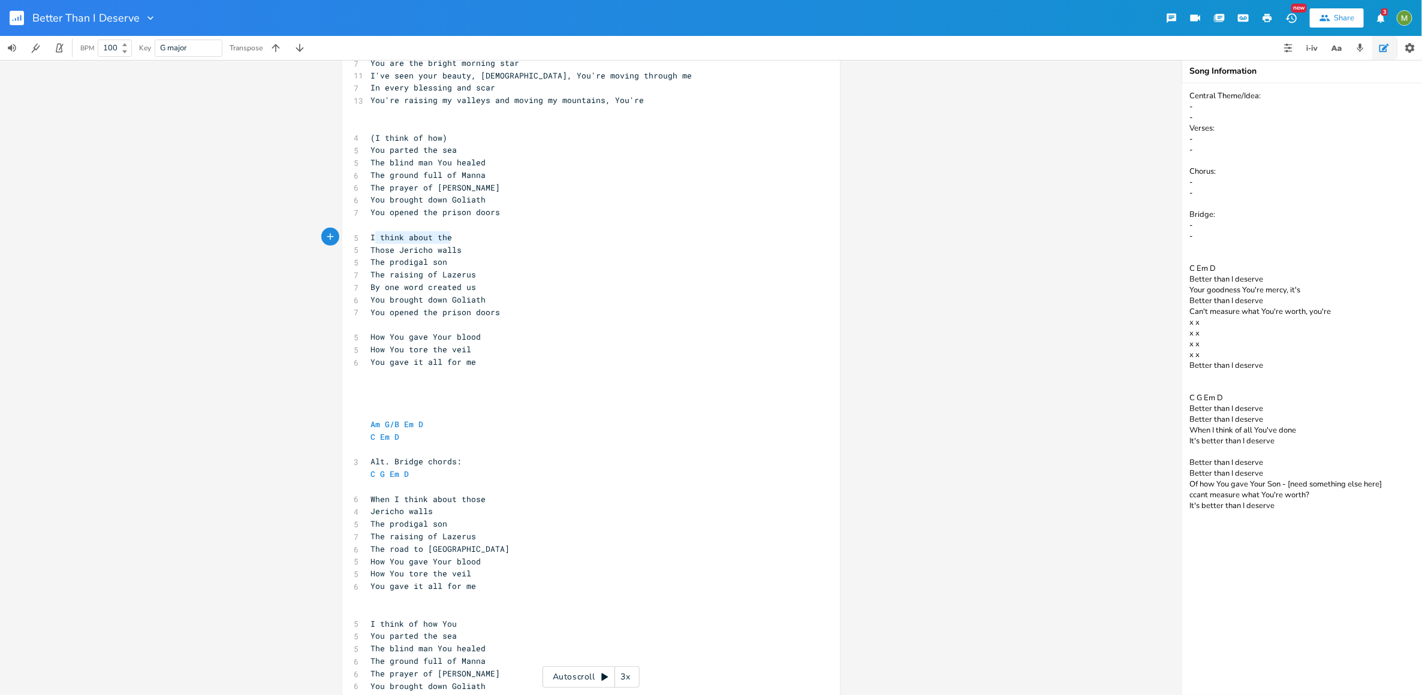
type textarea "I think about the"
drag, startPoint x: 463, startPoint y: 237, endPoint x: 364, endPoint y: 236, distance: 99.5
click at [364, 236] on div "I think about the x [Verse 1] C G 7 Time after time You've come through D Em D …" at bounding box center [590, 266] width 497 height 1111
click at [486, 164] on pre "The blind man You healed" at bounding box center [585, 162] width 433 height 13
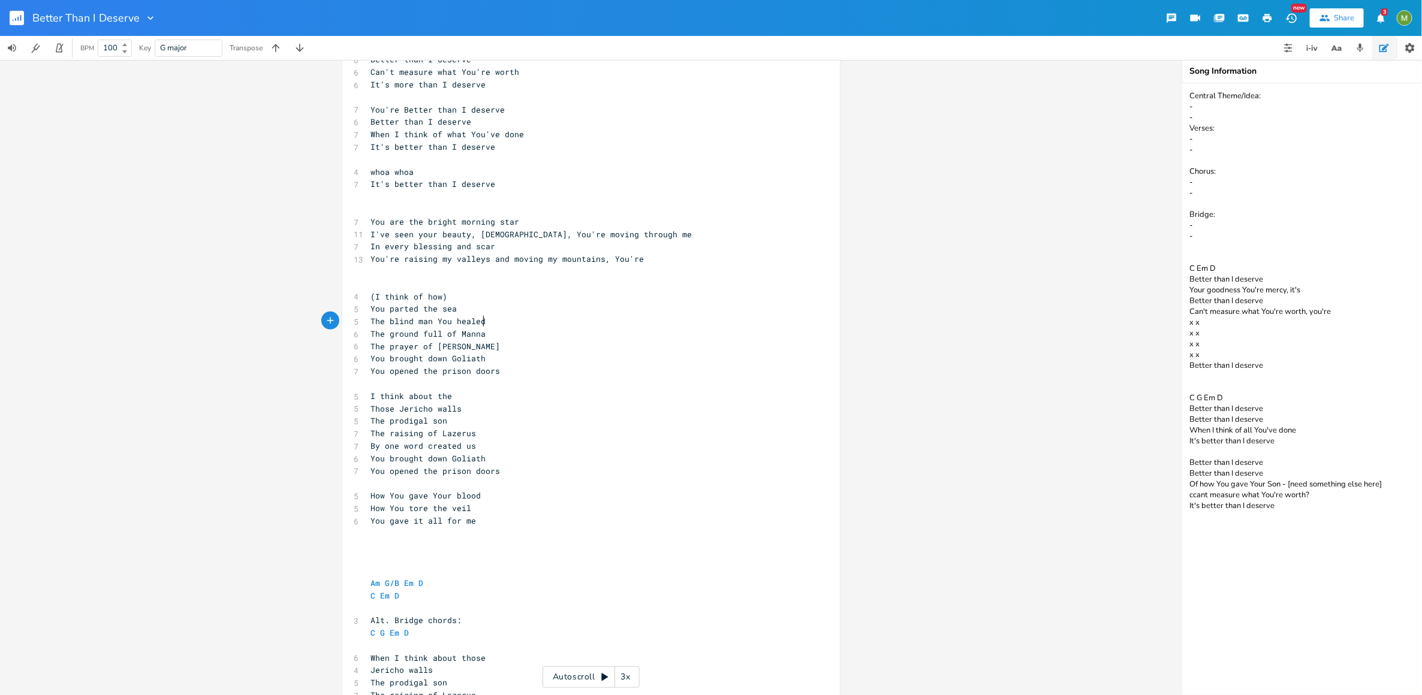
scroll to position [314, 0]
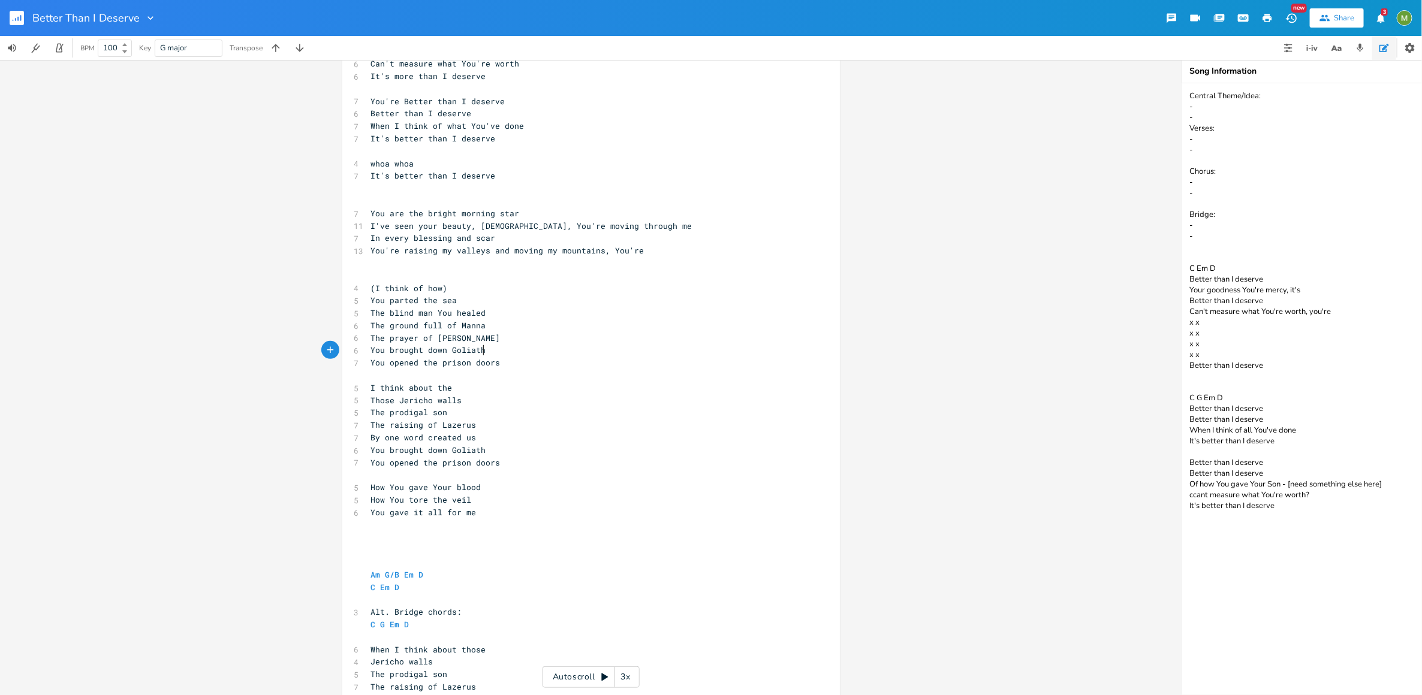
click at [538, 347] on pre "You brought down Goliath" at bounding box center [585, 350] width 433 height 13
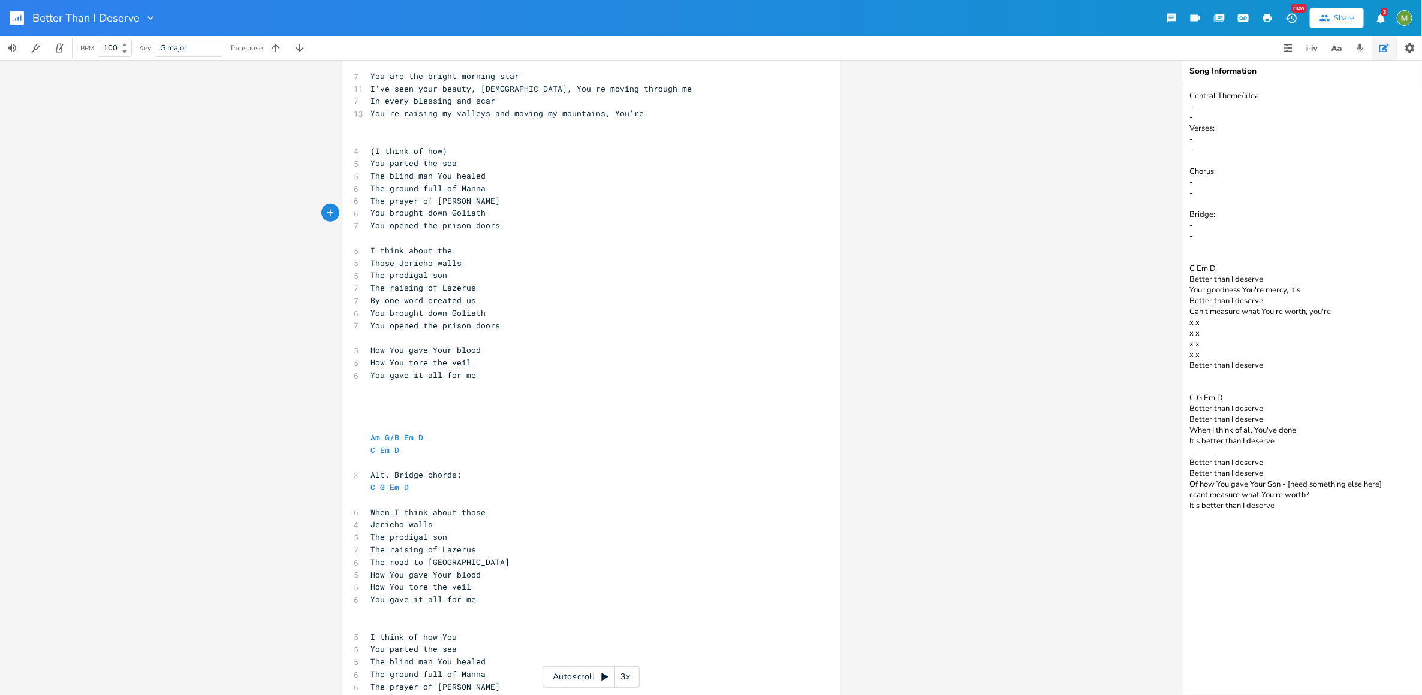
scroll to position [451, 0]
click at [447, 240] on pre "​" at bounding box center [585, 238] width 433 height 13
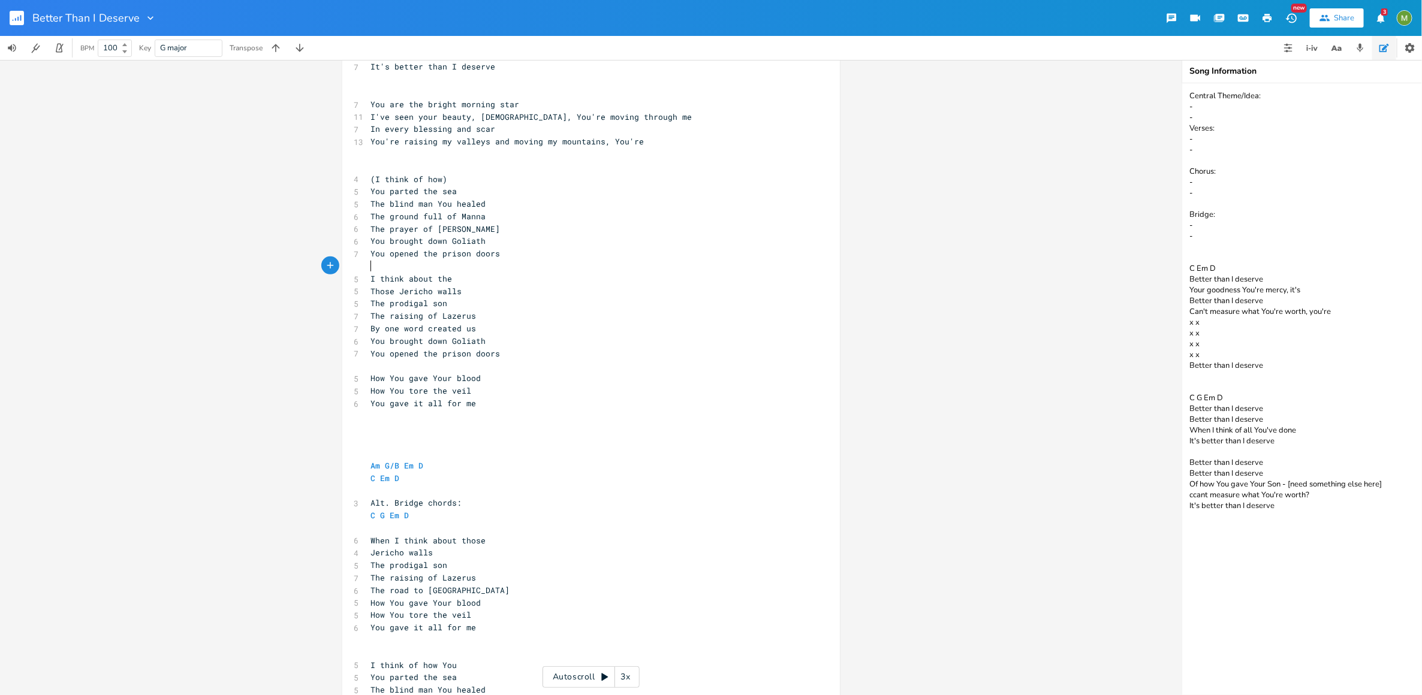
scroll to position [420, 0]
click at [447, 304] on pre "The prodigal son" at bounding box center [585, 306] width 433 height 13
click at [477, 295] on pre "Those Jericho walls" at bounding box center [585, 294] width 433 height 13
click at [495, 319] on pre "The raising of Lazerus" at bounding box center [585, 319] width 433 height 13
click at [501, 333] on pre "By one word created us" at bounding box center [585, 331] width 433 height 13
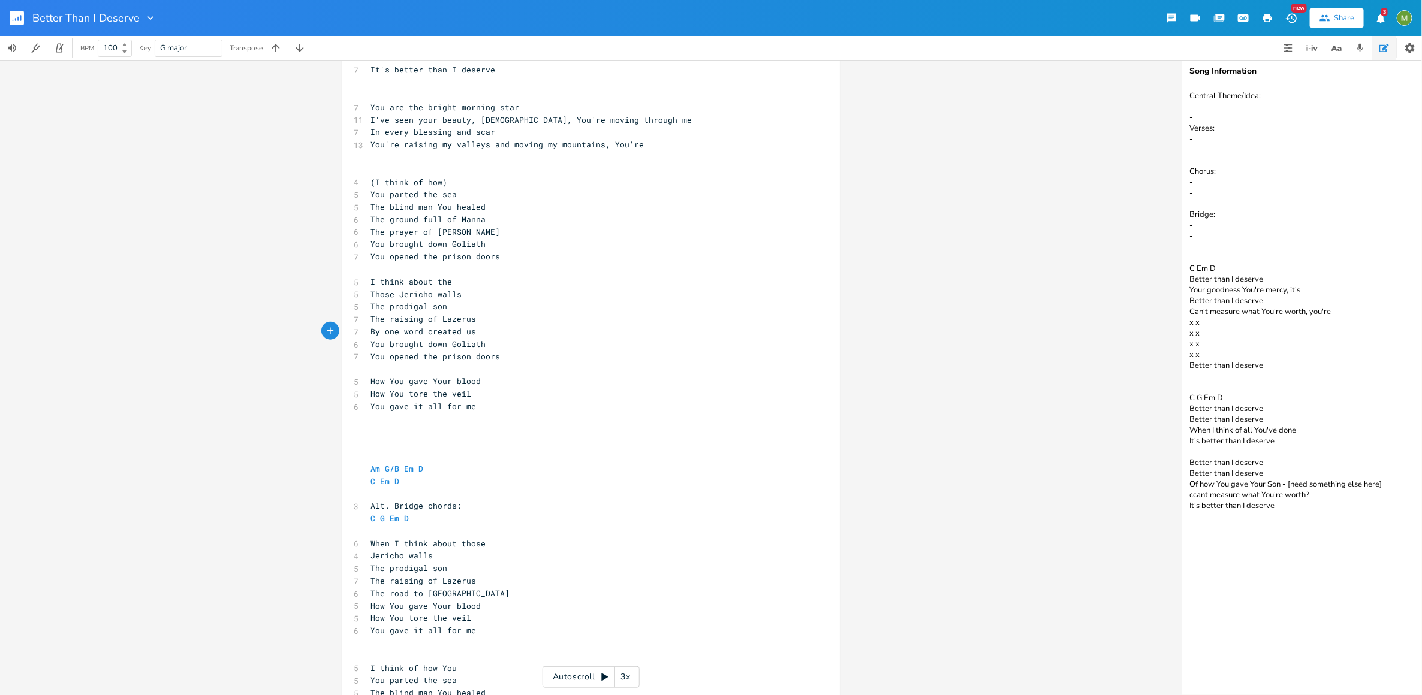
click at [453, 309] on pre "The prodigal son" at bounding box center [585, 306] width 433 height 13
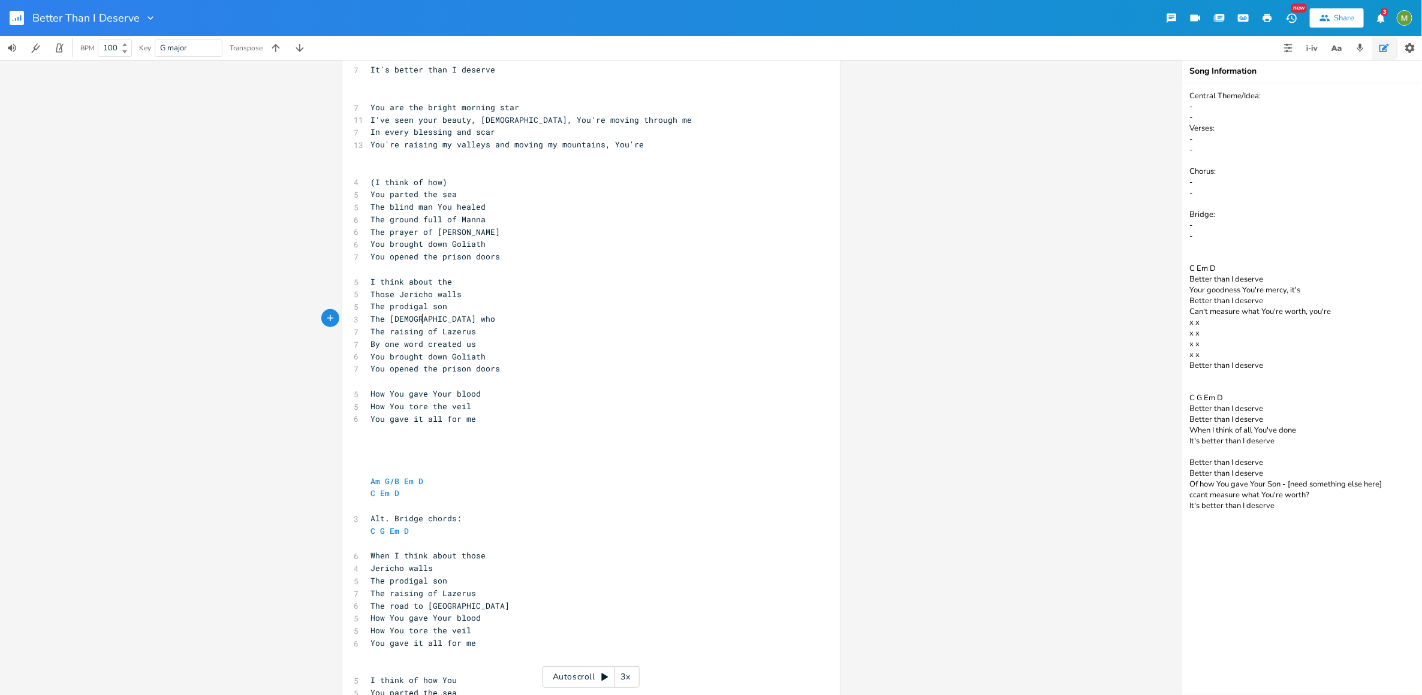
scroll to position [0, 49]
type textarea "The God who ch"
type textarea "reade"
type textarea "ted us"
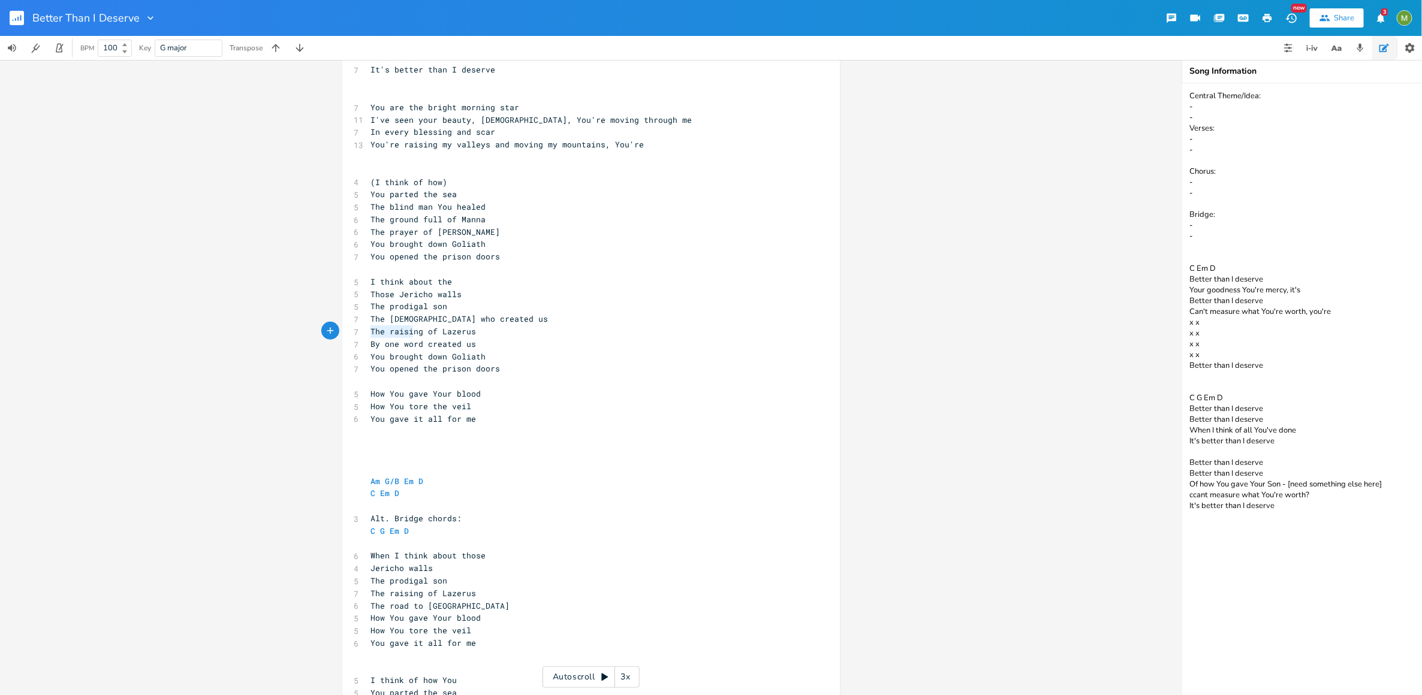
type textarea "The raising"
drag, startPoint x: 369, startPoint y: 332, endPoint x: 418, endPoint y: 334, distance: 49.8
click at [418, 334] on span "The raising of Lazerus" at bounding box center [423, 331] width 105 height 11
click at [436, 336] on span "The raising of Lazerus" at bounding box center [423, 331] width 105 height 11
click at [436, 328] on span "The raising of Lazerus" at bounding box center [423, 331] width 105 height 11
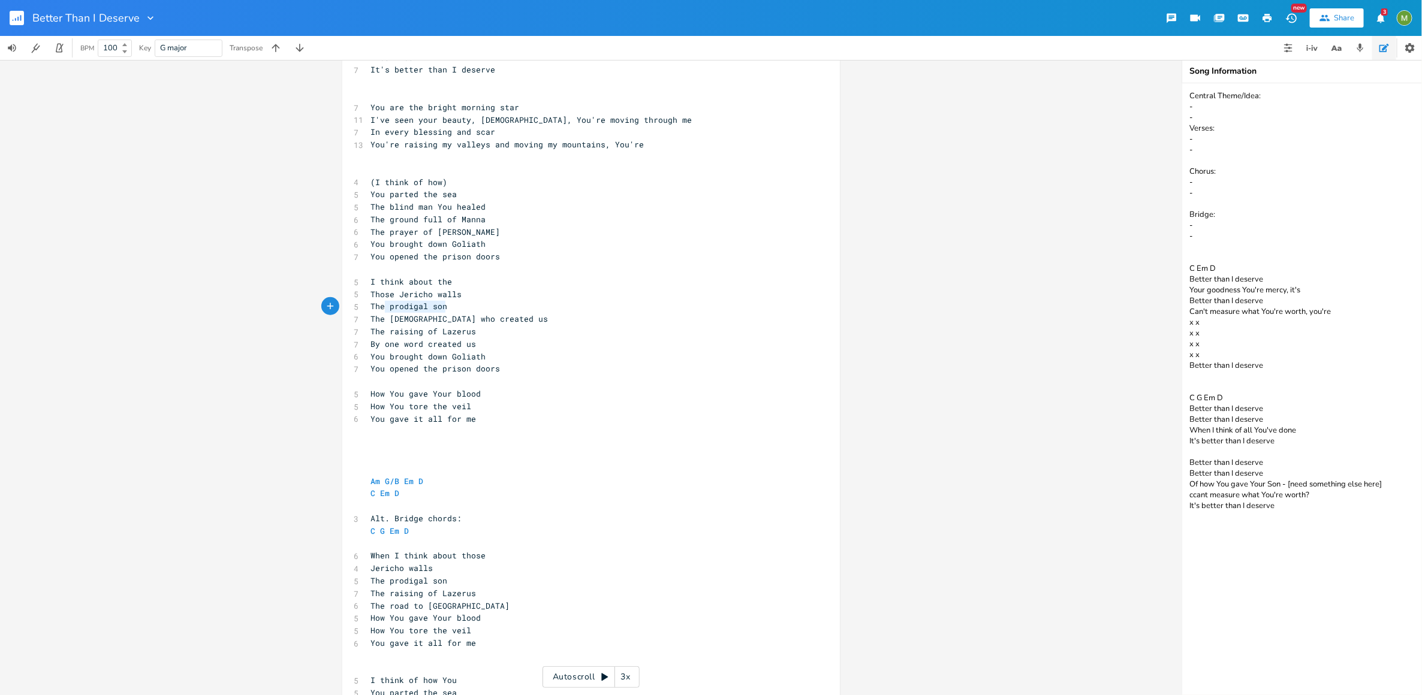
type textarea "The prodigal son"
drag, startPoint x: 452, startPoint y: 309, endPoint x: 364, endPoint y: 301, distance: 88.4
click at [364, 301] on div "The prodigal son x [Verse 1] C G 7 Time after time You've come through D Em D 1…" at bounding box center [590, 316] width 497 height 1123
click at [529, 321] on pre "The God who created us" at bounding box center [585, 319] width 433 height 13
click at [473, 330] on pre "The raising of Lazerus" at bounding box center [585, 331] width 433 height 13
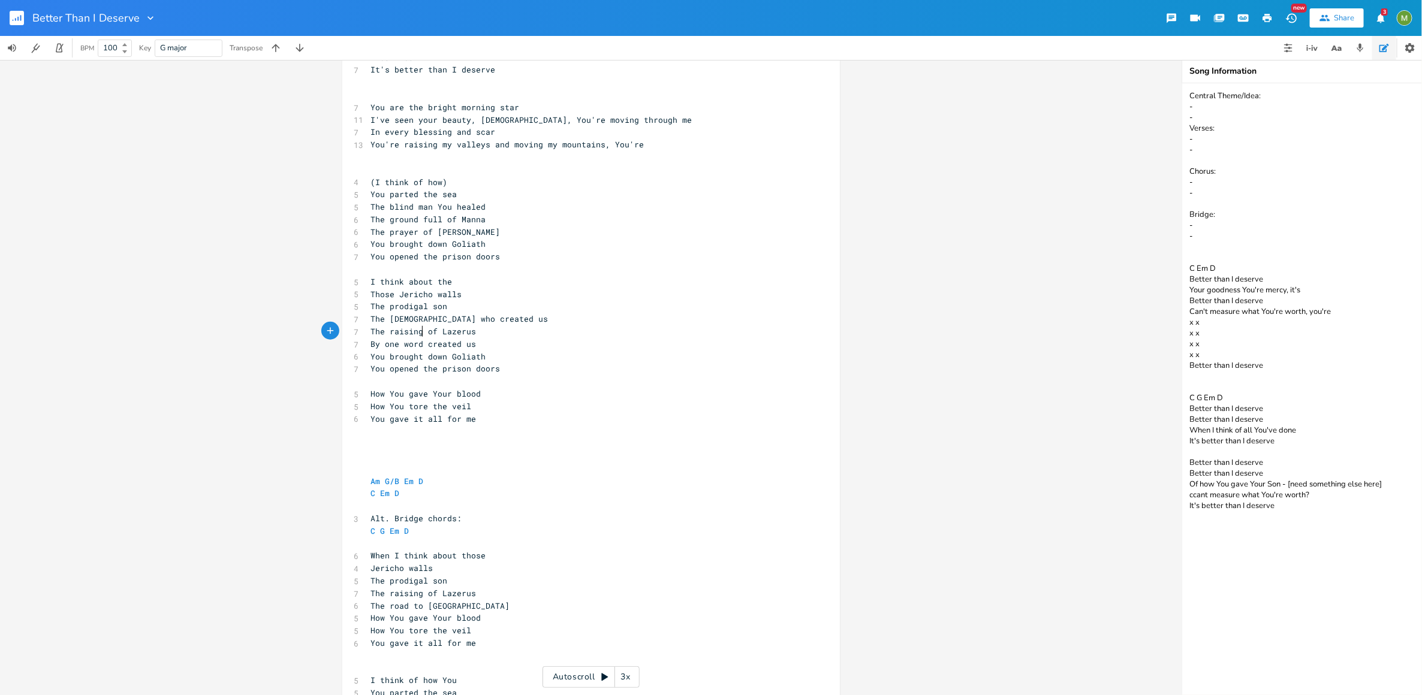
type textarea "The raising"
drag, startPoint x: 419, startPoint y: 332, endPoint x: 320, endPoint y: 331, distance: 98.9
click at [342, 331] on div "The raising x [Verse 1] C G 7 Time after time You've come through D Em D 11 I'v…" at bounding box center [590, 316] width 497 height 1123
click at [505, 349] on pre "By one word created us" at bounding box center [585, 344] width 433 height 13
type textarea "By one word created us"
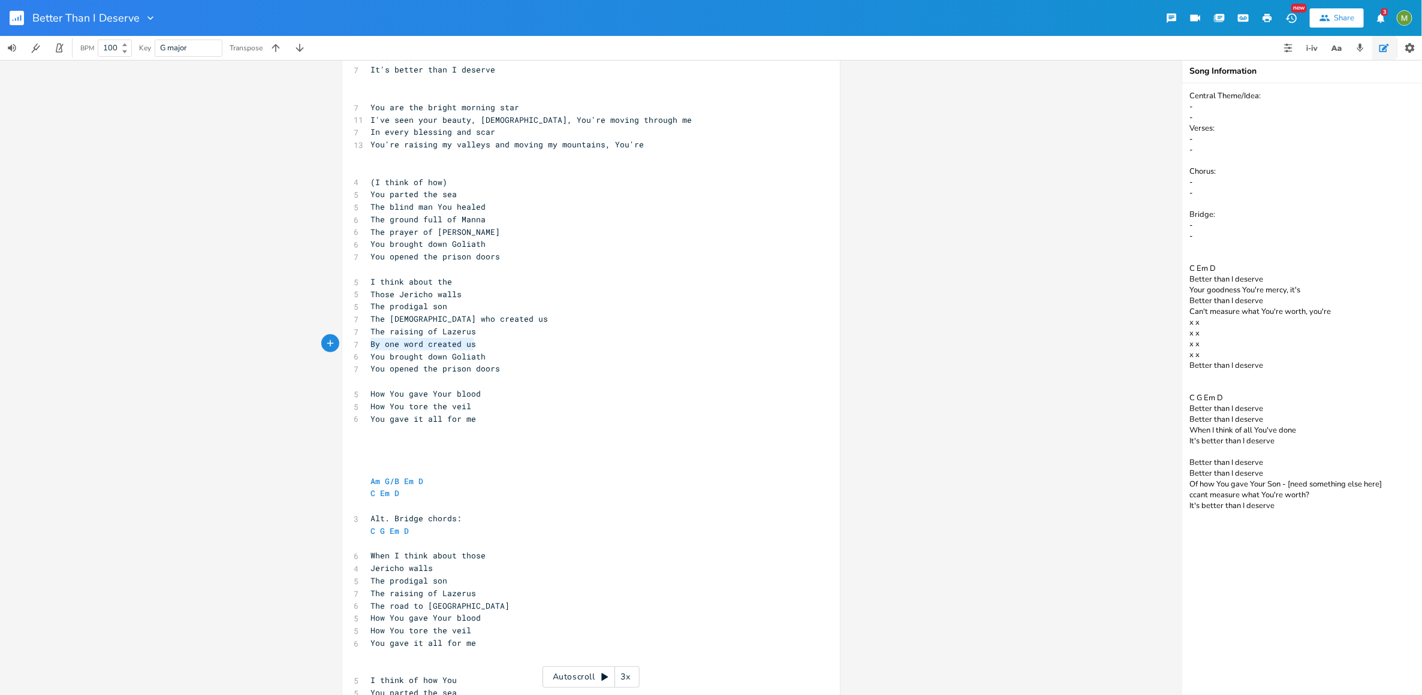
drag, startPoint x: 486, startPoint y: 343, endPoint x: 351, endPoint y: 345, distance: 134.9
click at [369, 345] on div "7 By one word created us" at bounding box center [585, 344] width 433 height 13
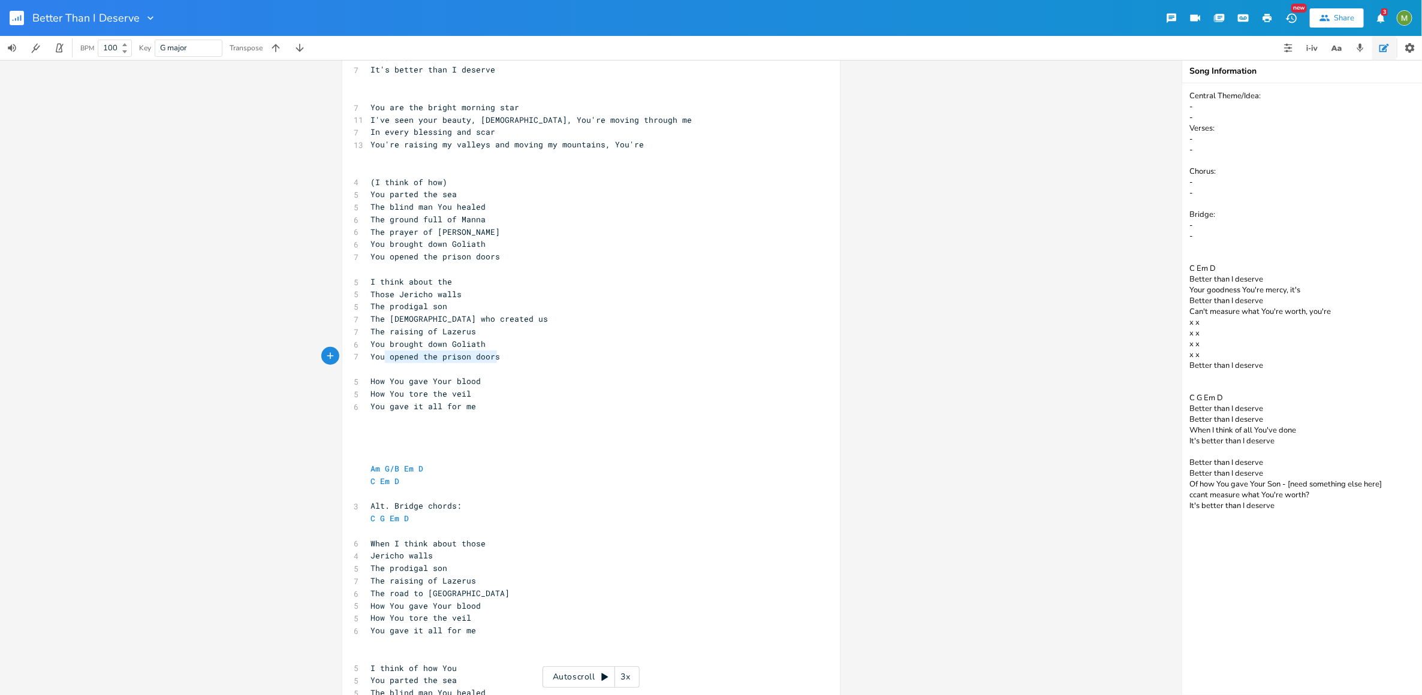
type textarea "You brought down Goliath You opened the prison doors"
drag, startPoint x: 506, startPoint y: 356, endPoint x: 361, endPoint y: 348, distance: 145.3
click at [361, 348] on div "You brought down Goliath You opened the prison doors x [Verse 1] C G 7 Time aft…" at bounding box center [590, 310] width 497 height 1111
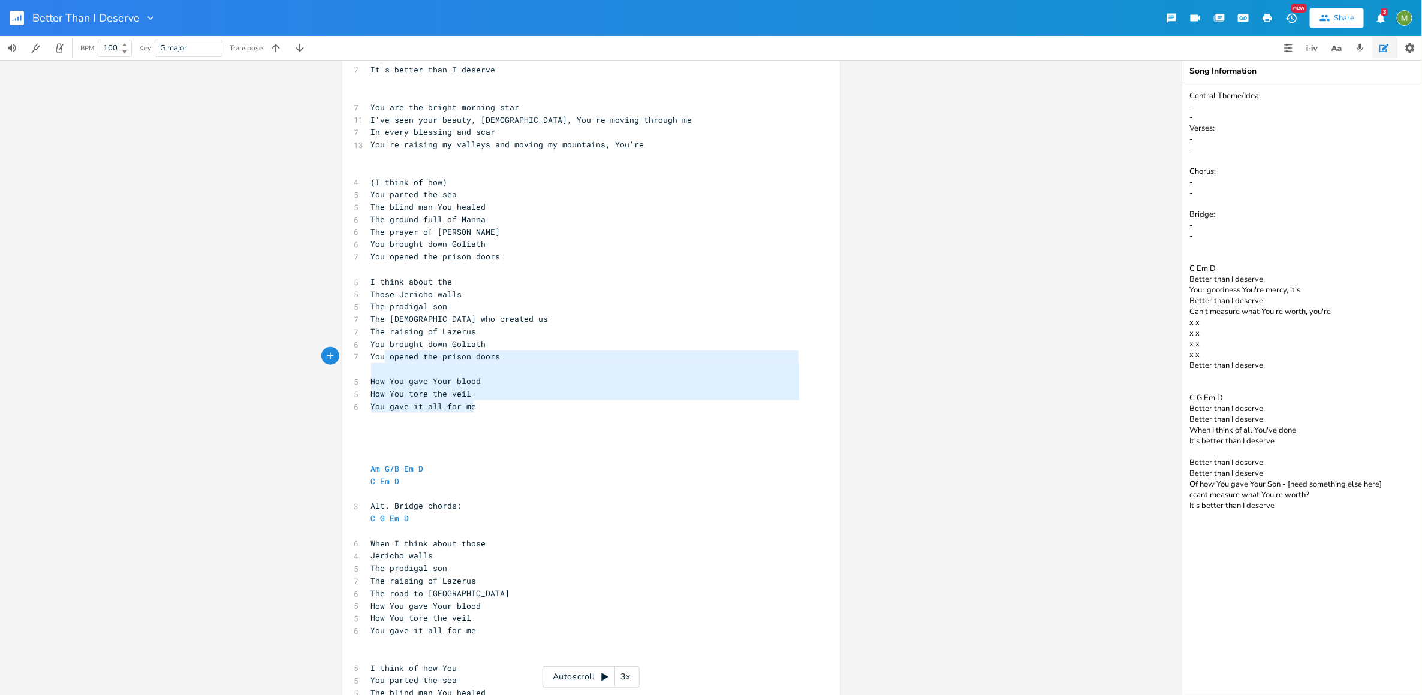
type textarea "You brought down Goliath You opened the prison doors How You gave Your blood Ho…"
drag, startPoint x: 482, startPoint y: 402, endPoint x: 369, endPoint y: 349, distance: 124.7
click at [369, 349] on div "[Verse 1] C G 7 Time after time You've come through D Em D 11 I've seen Your mi…" at bounding box center [585, 313] width 433 height 1072
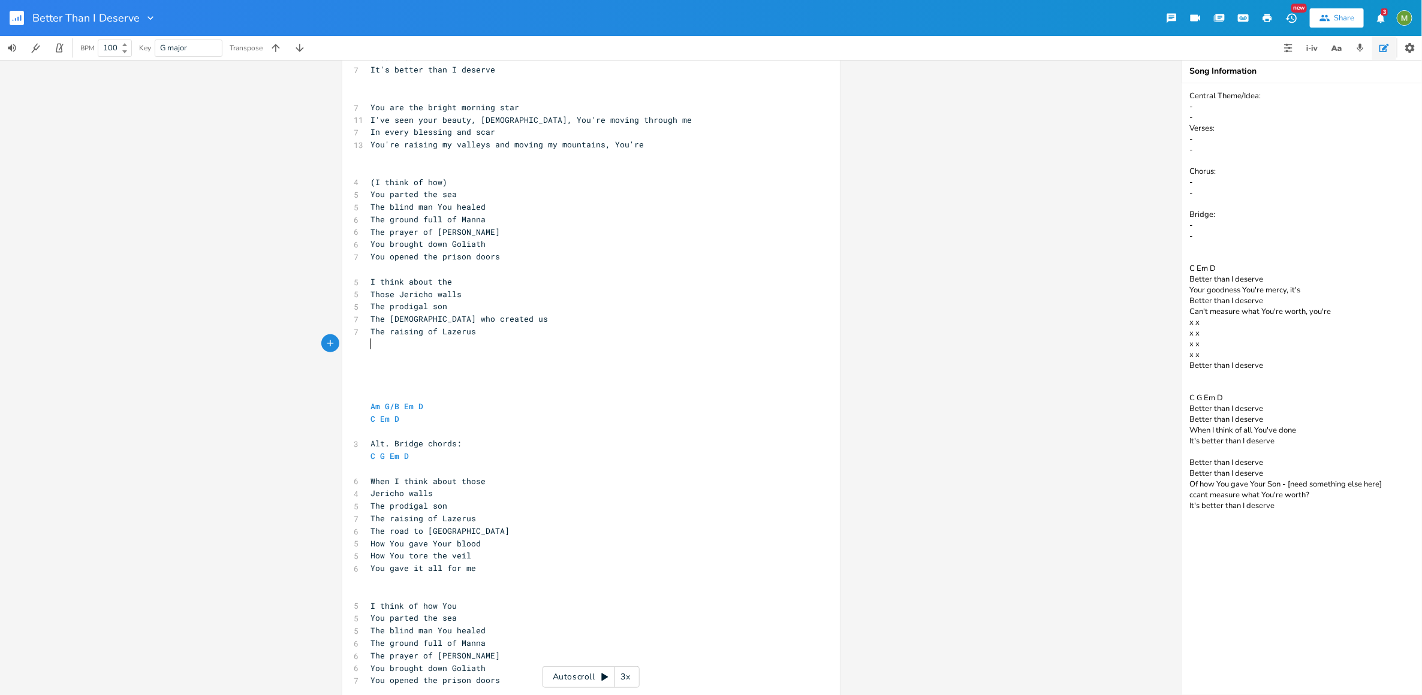
click at [486, 343] on pre "​" at bounding box center [585, 344] width 433 height 13
click at [474, 370] on pre "​" at bounding box center [585, 369] width 433 height 13
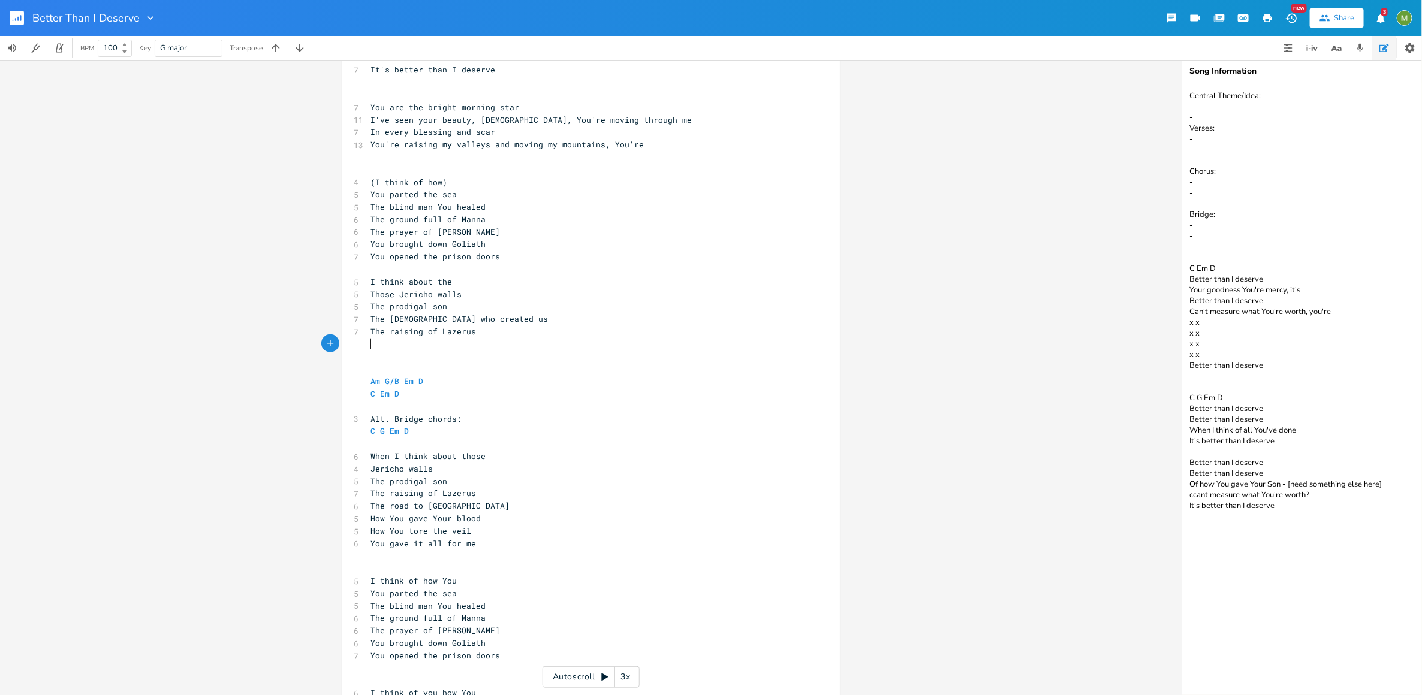
click at [439, 351] on pre "​" at bounding box center [585, 357] width 433 height 13
click at [439, 354] on pre "​" at bounding box center [585, 357] width 433 height 13
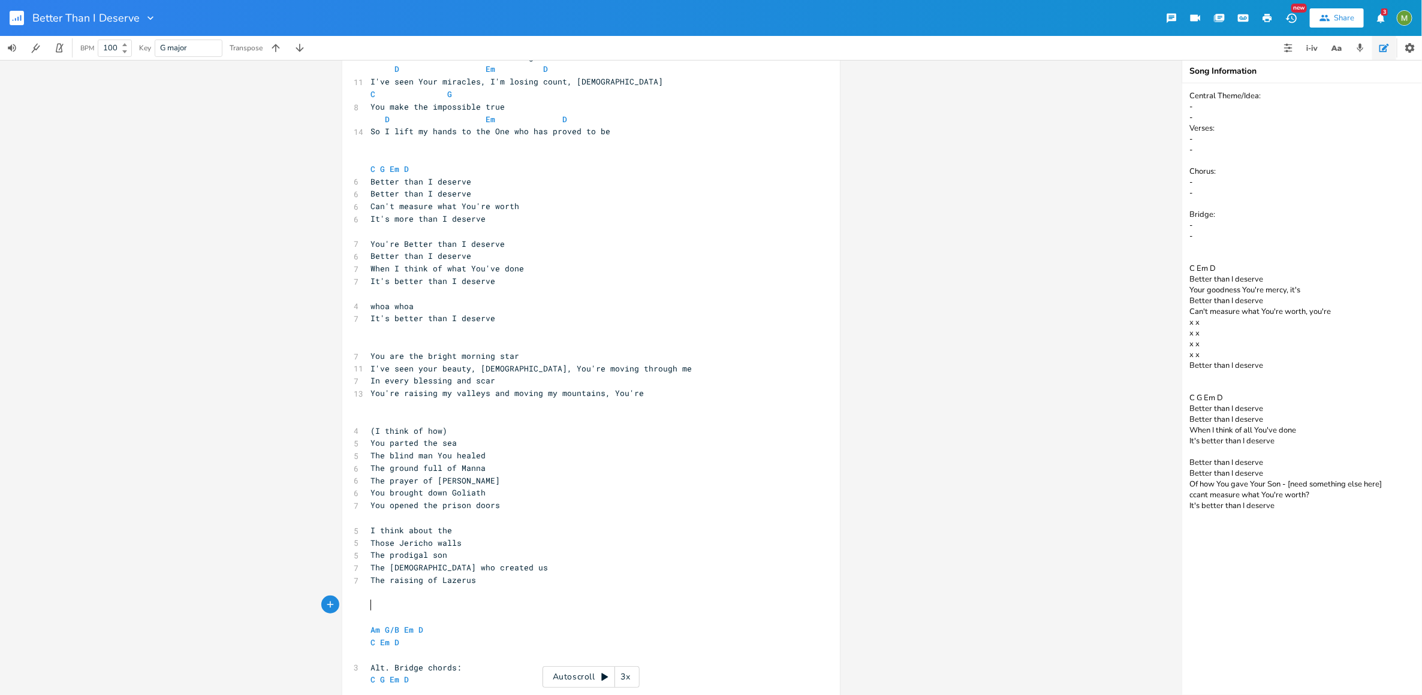
scroll to position [170, 0]
click at [429, 415] on pre "​" at bounding box center [585, 420] width 433 height 13
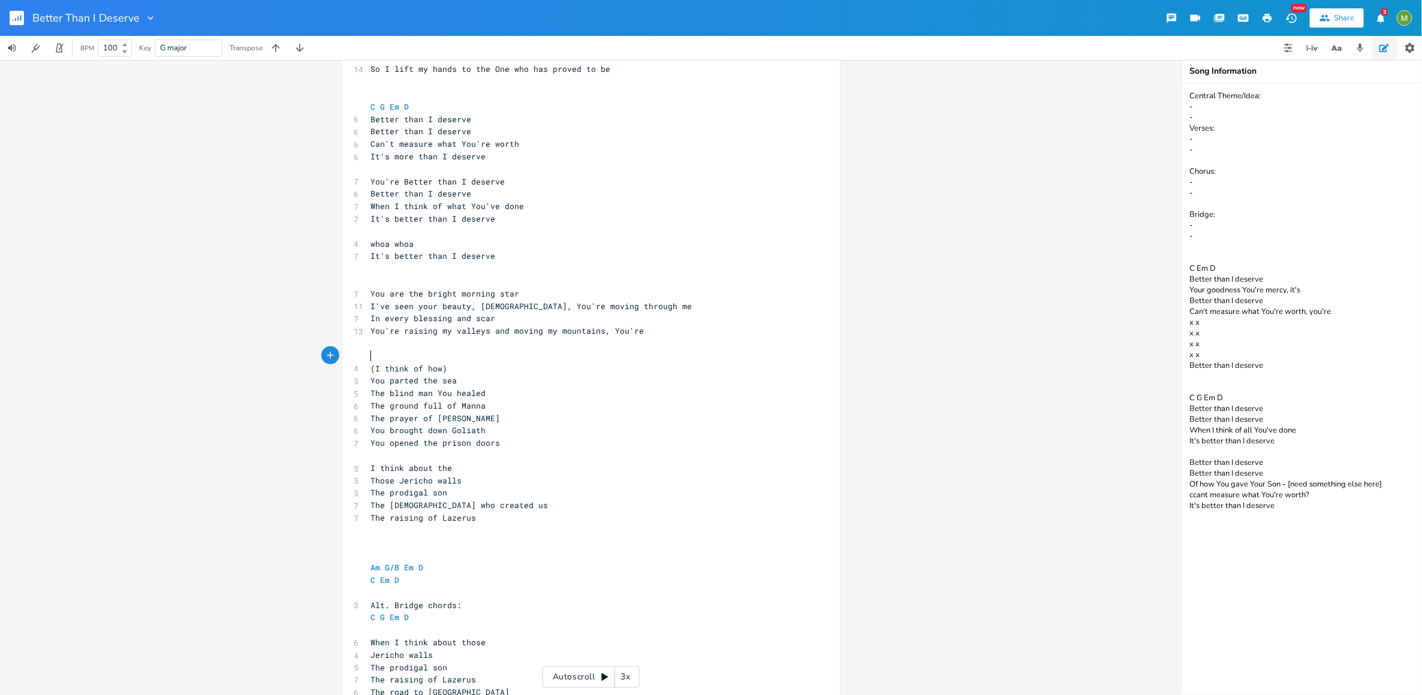
scroll to position [234, 0]
click at [497, 468] on pre "I think about the" at bounding box center [585, 468] width 433 height 13
click at [489, 480] on pre "Those Jericho walls" at bounding box center [585, 480] width 433 height 13
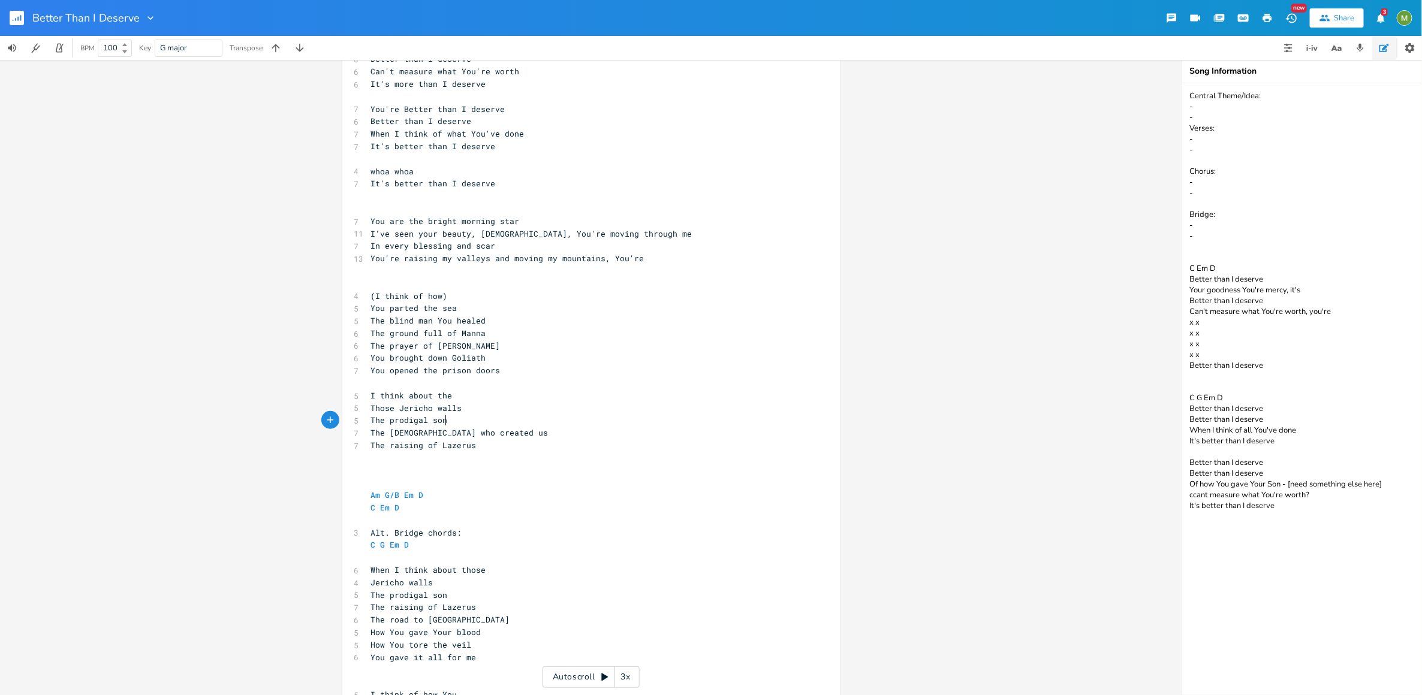
scroll to position [327, 0]
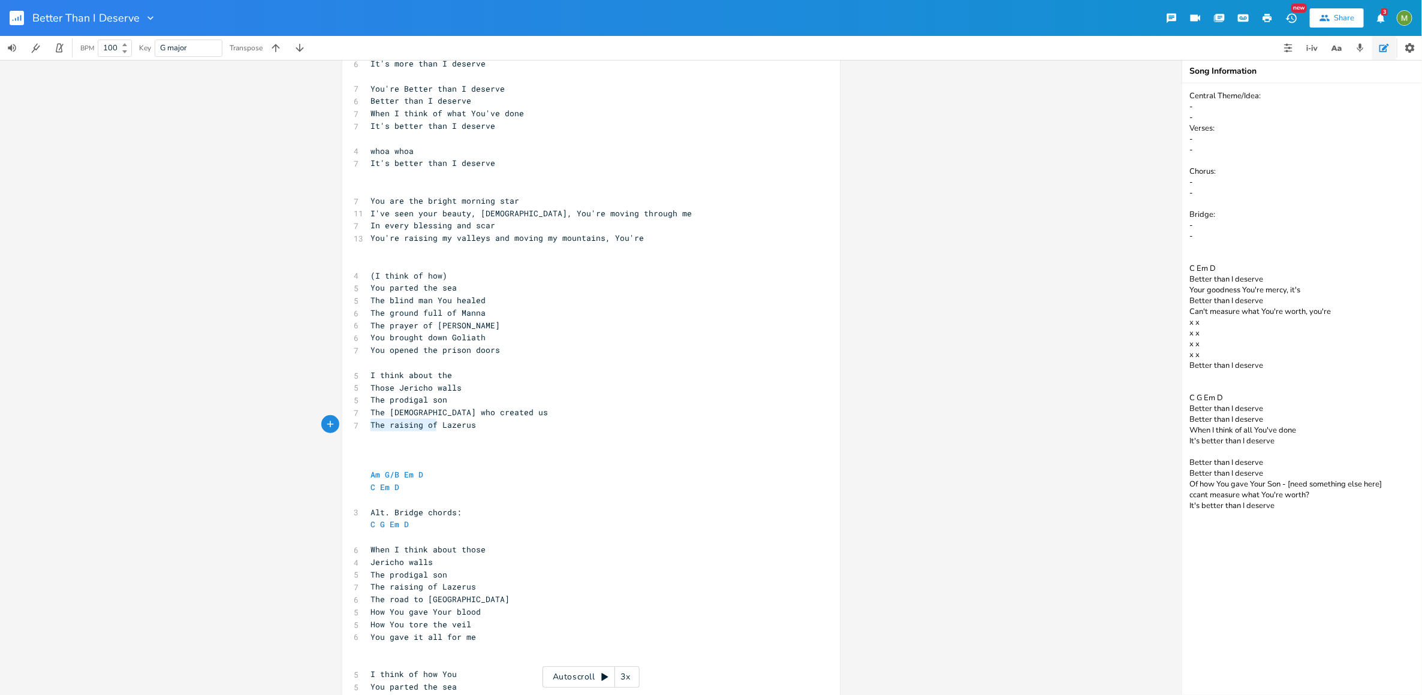
drag, startPoint x: 431, startPoint y: 426, endPoint x: 358, endPoint y: 424, distance: 73.1
click at [358, 424] on div "The raising of x [Verse 1] C G 7 Time after time You've come through D Em D 11 …" at bounding box center [590, 360] width 497 height 1023
type textarea "The one who"
type textarea "Who"
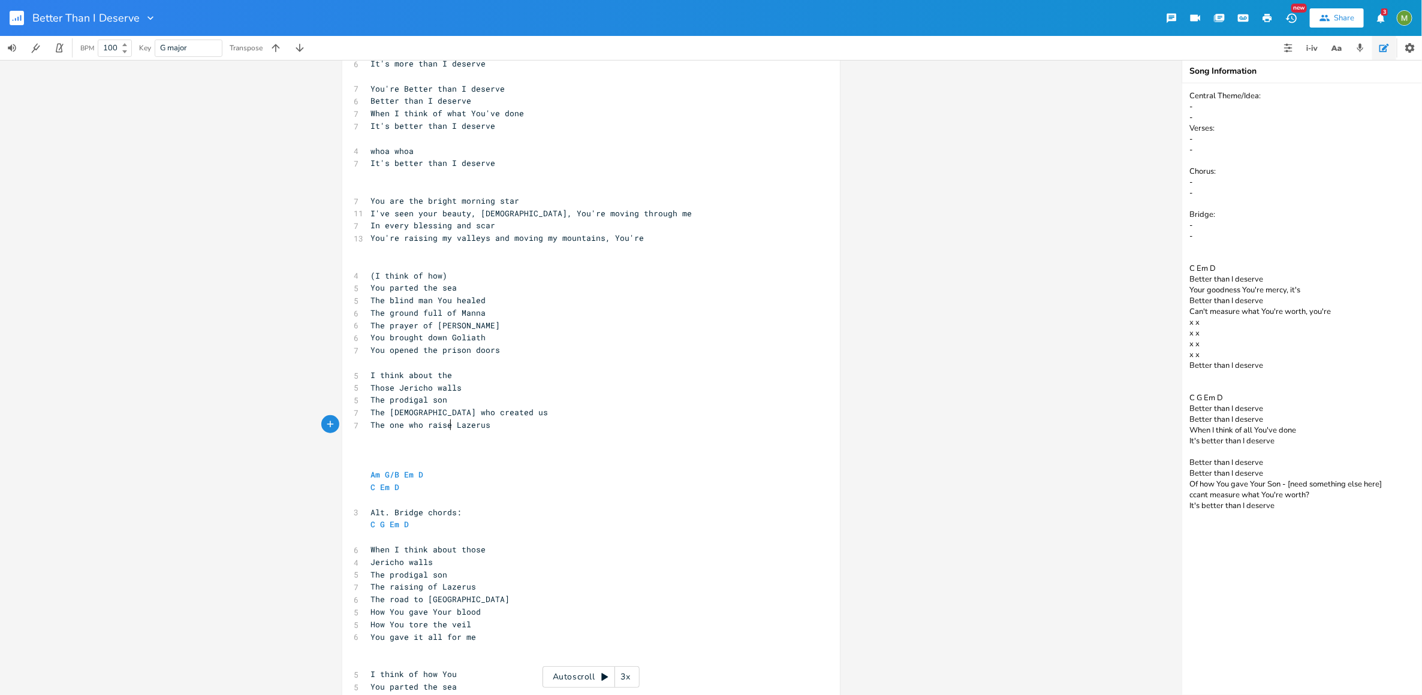
type textarea "who raised"
click at [389, 435] on pre "​" at bounding box center [585, 438] width 433 height 13
type textarea "You opened the heae"
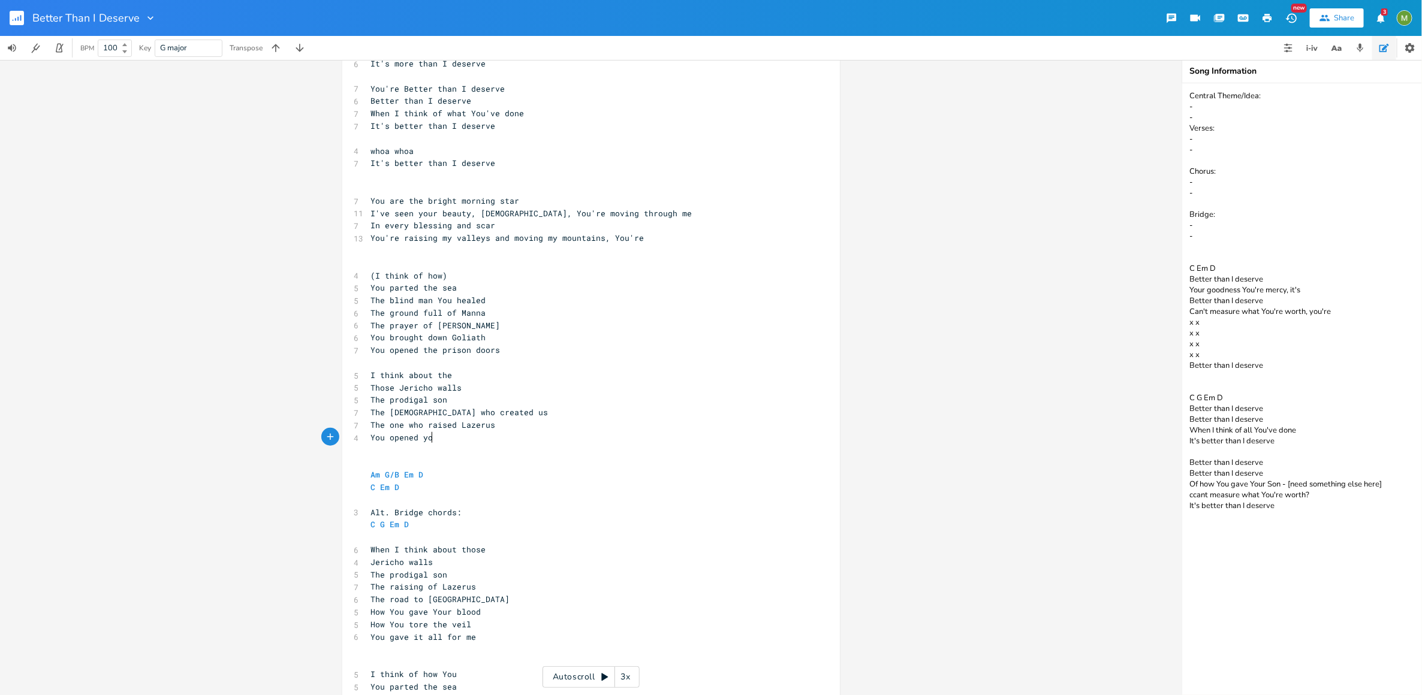
type textarea "your"
type textarea "spoe"
type textarea "ke the Work"
type textarea "d an"
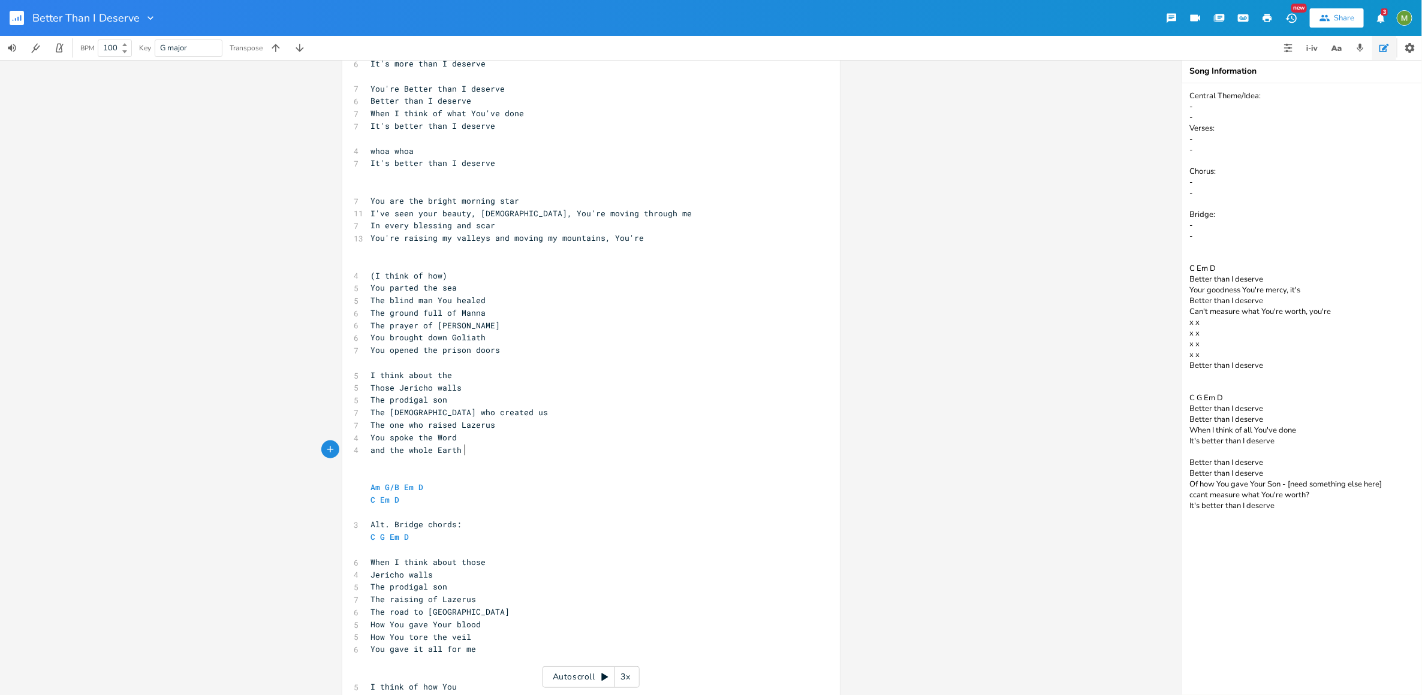
scroll to position [0, 74]
type textarea "and the whole Earth created"
type textarea "just came to be"
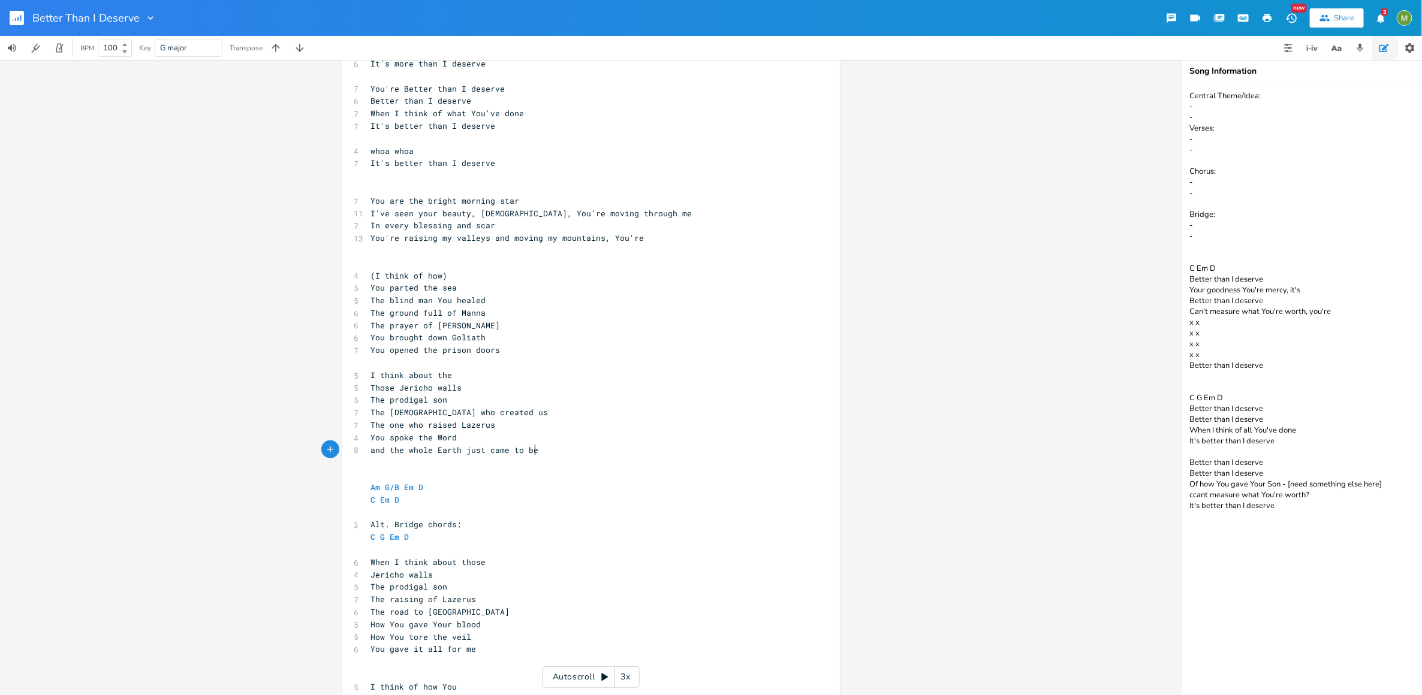
type textarea "?"
click at [524, 445] on span "and the whole Earth just came to be??" at bounding box center [459, 450] width 177 height 11
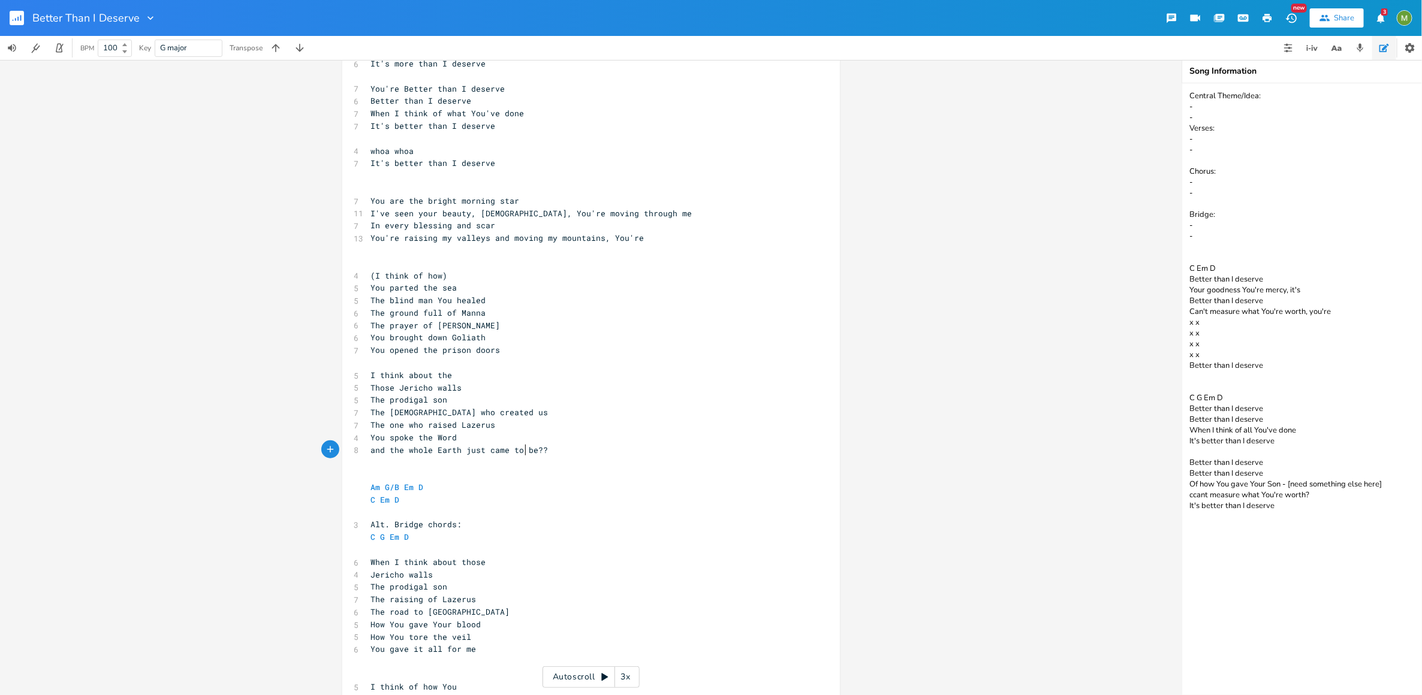
click at [526, 440] on pre "You spoke the Word" at bounding box center [585, 438] width 433 height 13
type textarea "??"
click at [503, 427] on pre "The one who raised Lazerus" at bounding box center [585, 425] width 433 height 13
type textarea "??"
click at [497, 418] on pre "The God who created us" at bounding box center [585, 412] width 433 height 13
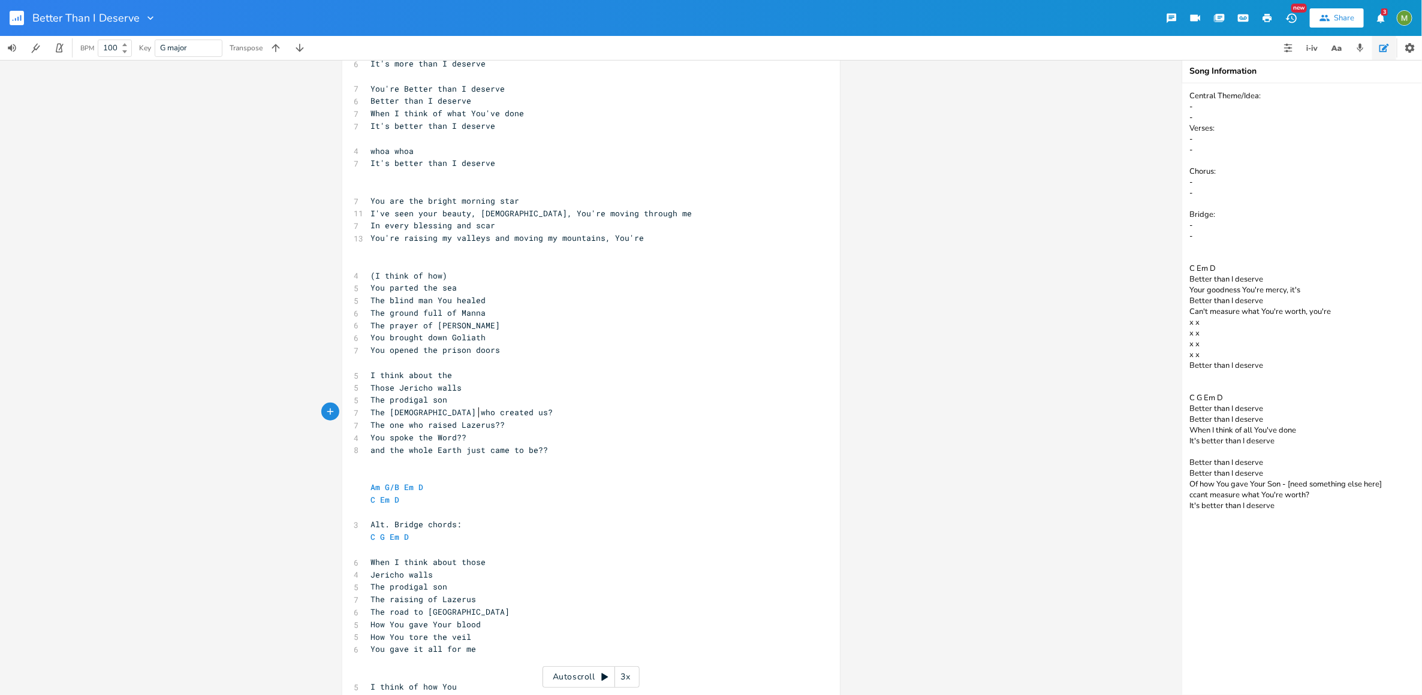
type textarea "??"
click at [477, 406] on pre "The [DEMOGRAPHIC_DATA] who created us??" at bounding box center [585, 412] width 433 height 13
type textarea "??"
click at [551, 432] on pre "You spoke the Word??" at bounding box center [585, 438] width 433 height 13
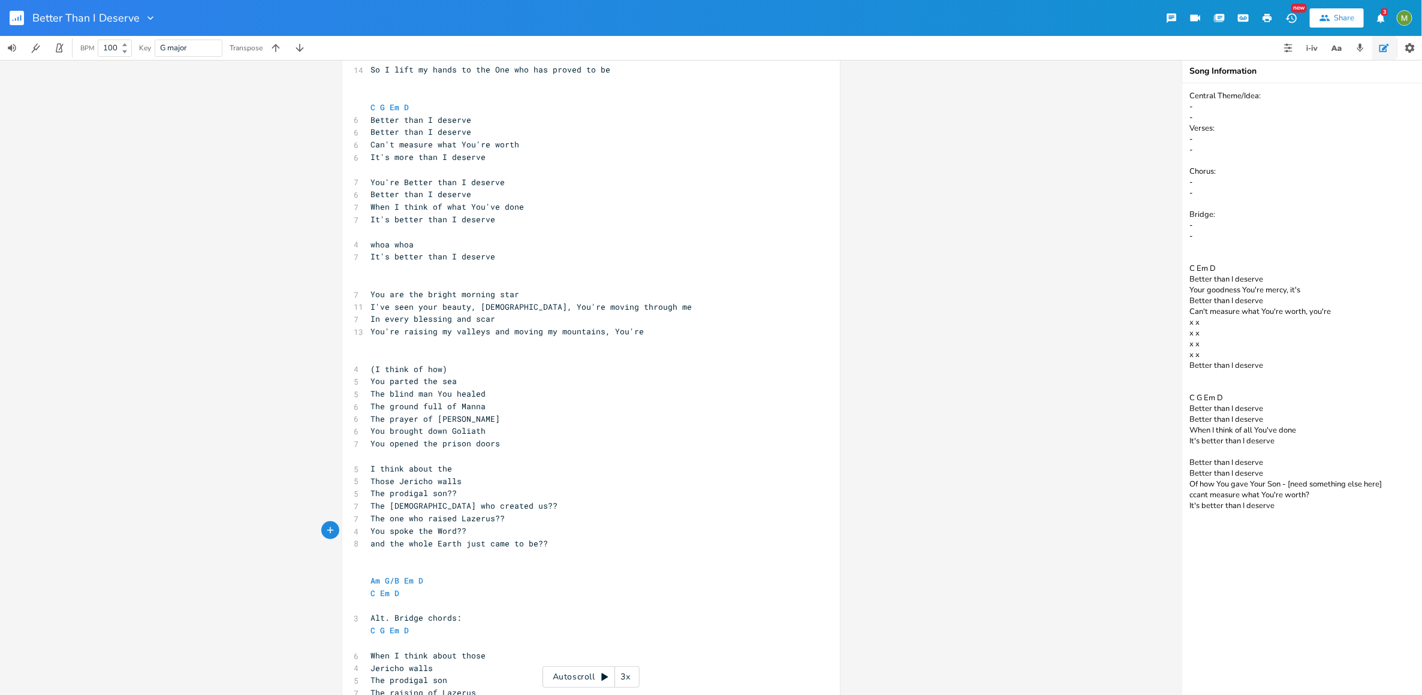
scroll to position [0, 0]
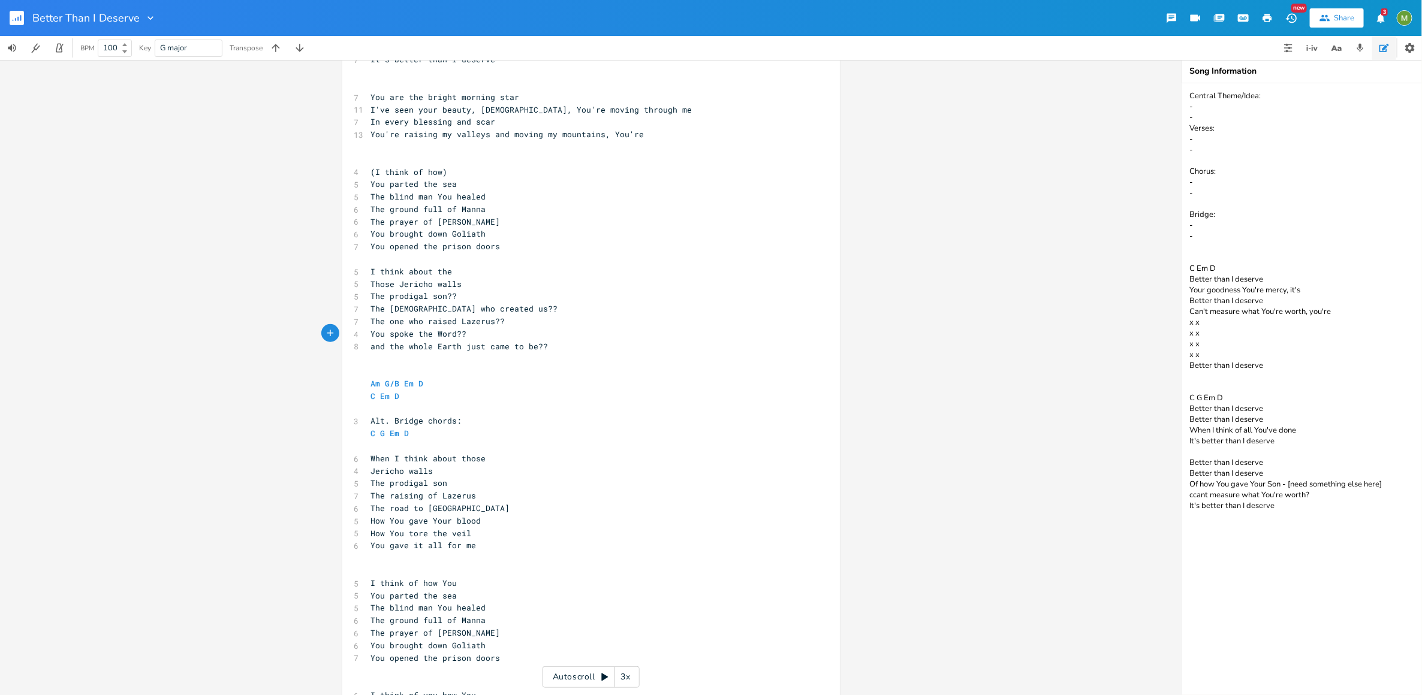
scroll to position [0, 5]
